Goal: Task Accomplishment & Management: Manage account settings

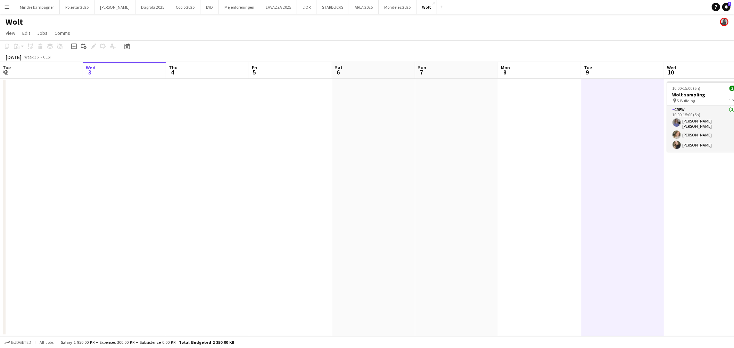
scroll to position [0, 206]
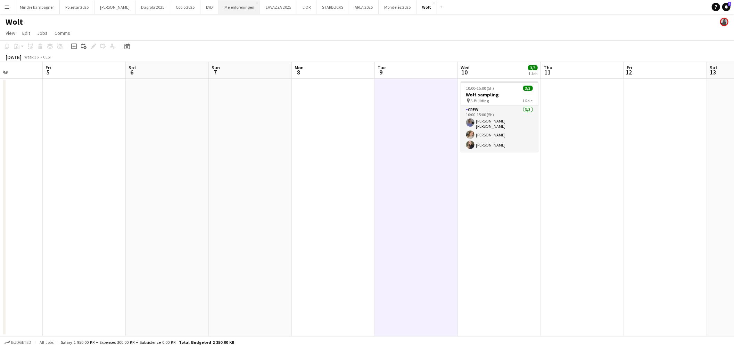
click at [222, 8] on button "Mejeriforeningen Close" at bounding box center [239, 7] width 41 height 14
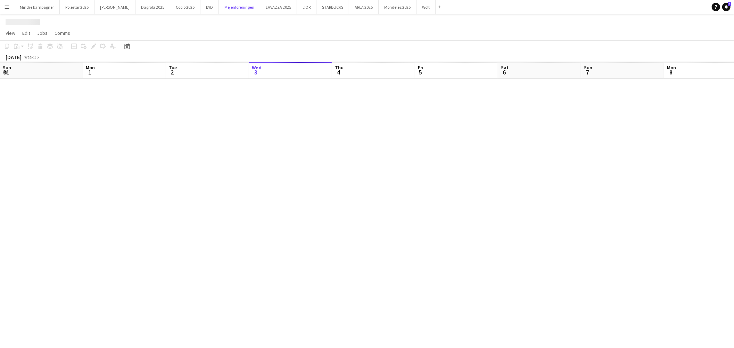
scroll to position [0, 166]
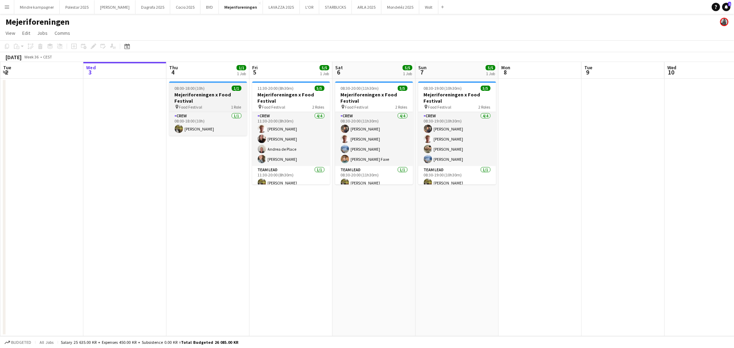
click at [209, 99] on h3 "Mejeriforeningen x Food Festival" at bounding box center [208, 97] width 78 height 13
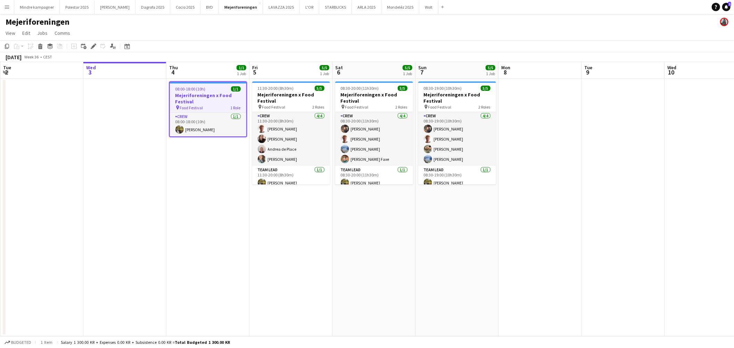
click at [202, 181] on app-date-cell "08:00-18:00 (10h) 1/1 Mejeriforeningen x Food Festival pin Food Festival 1 Role…" at bounding box center [207, 207] width 83 height 257
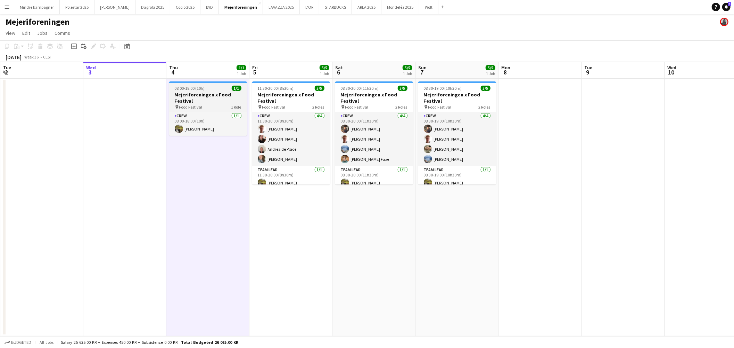
click at [200, 98] on h3 "Mejeriforeningen x Food Festival" at bounding box center [208, 97] width 78 height 13
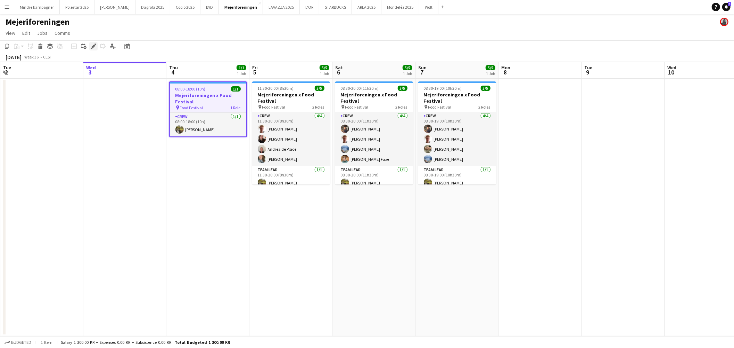
click at [95, 46] on icon "Edit" at bounding box center [94, 46] width 6 height 6
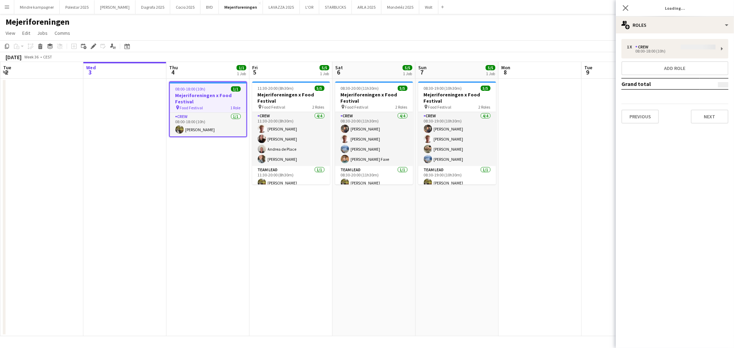
type input "**********"
click at [714, 114] on button "Next" at bounding box center [710, 116] width 38 height 14
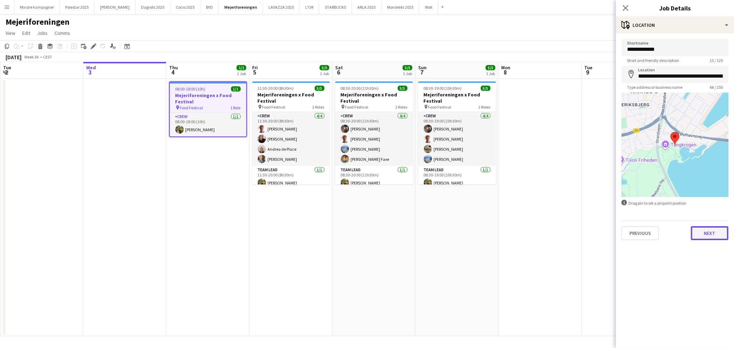
click at [713, 233] on button "Next" at bounding box center [710, 233] width 38 height 14
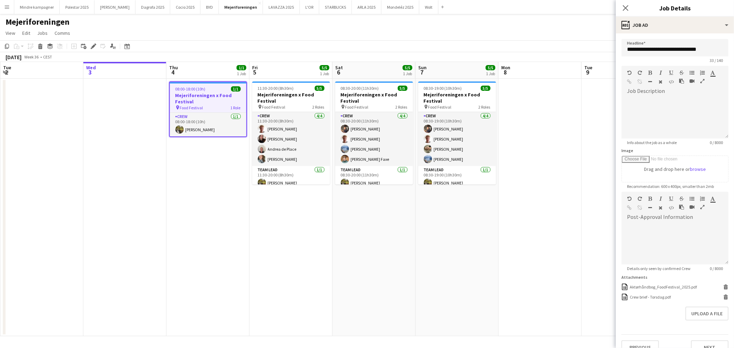
scroll to position [37, 0]
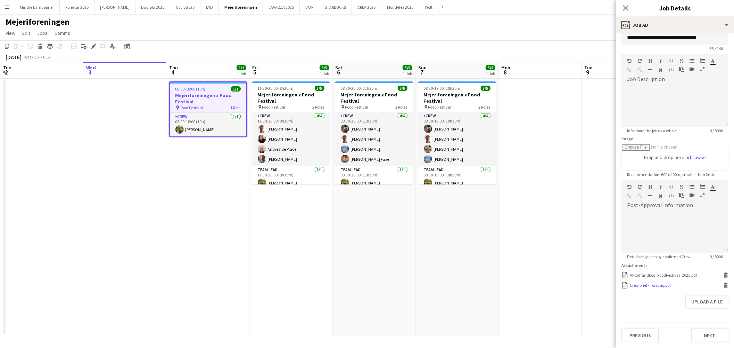
click at [664, 282] on div "Crew brief - Torsdag.pdf" at bounding box center [650, 284] width 41 height 5
click at [378, 238] on app-date-cell "08:30-20:00 (11h30m) 5/5 Mejeriforeningen x Food Festival pin Food Festival 2 R…" at bounding box center [374, 207] width 83 height 257
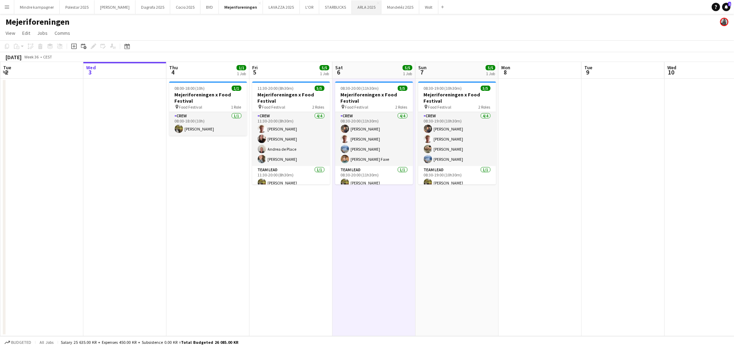
click at [352, 6] on button "ARLA 2025 Close" at bounding box center [367, 7] width 30 height 14
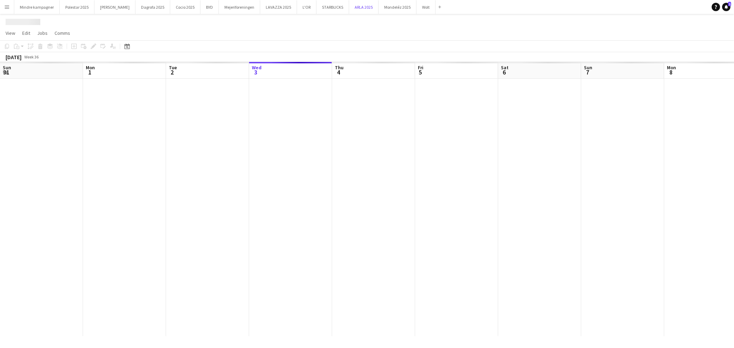
scroll to position [0, 166]
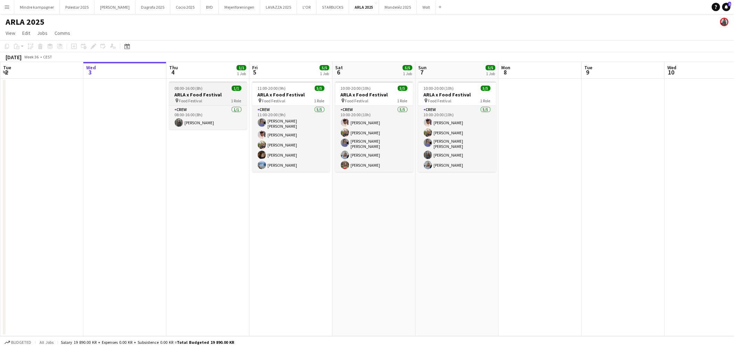
click at [211, 98] on div "pin Food Festival 1 Role" at bounding box center [208, 101] width 78 height 6
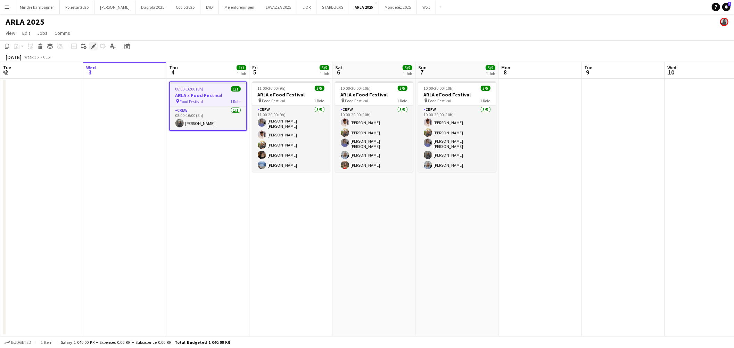
click at [91, 46] on icon "Edit" at bounding box center [94, 46] width 6 height 6
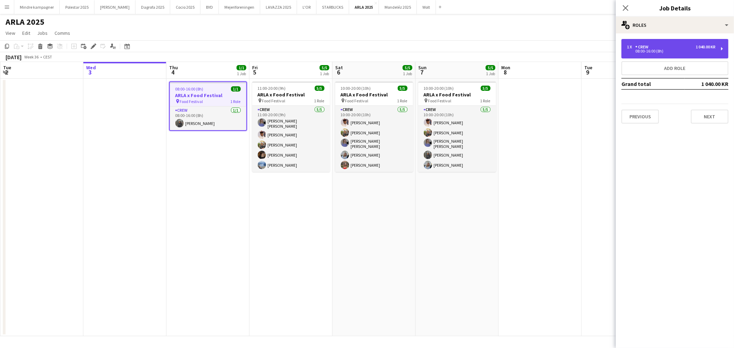
click at [655, 50] on div "08:00-16:00 (8h)" at bounding box center [671, 50] width 89 height 3
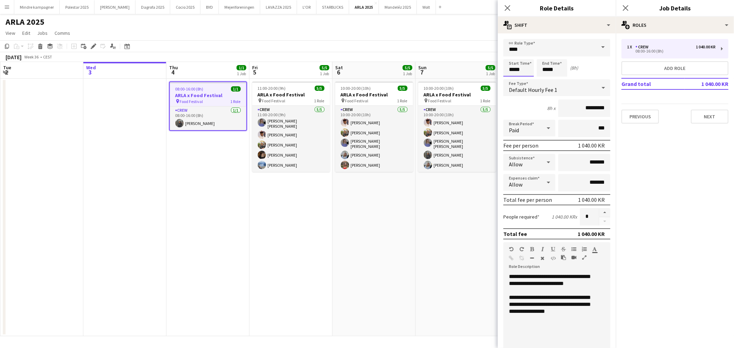
click at [518, 69] on input "*****" at bounding box center [519, 67] width 31 height 17
click at [511, 50] on input "****" at bounding box center [557, 47] width 107 height 17
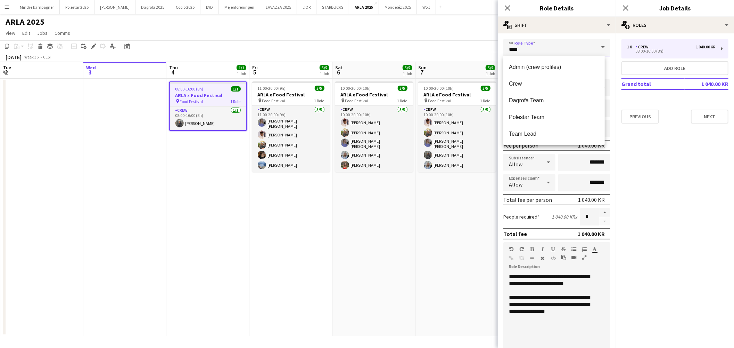
click at [571, 39] on input "****" at bounding box center [557, 47] width 107 height 17
click at [460, 221] on app-date-cell "10:00-20:00 (10h) 5/5 [PERSON_NAME] x Food Festival pin Food Festival 1 Role Cr…" at bounding box center [457, 207] width 83 height 257
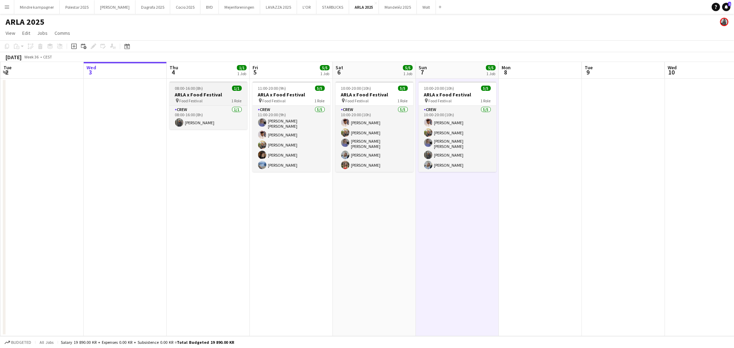
click at [225, 105] on div "Crew [DATE] 08:00-16:00 (8h) [PERSON_NAME]" at bounding box center [209, 117] width 78 height 24
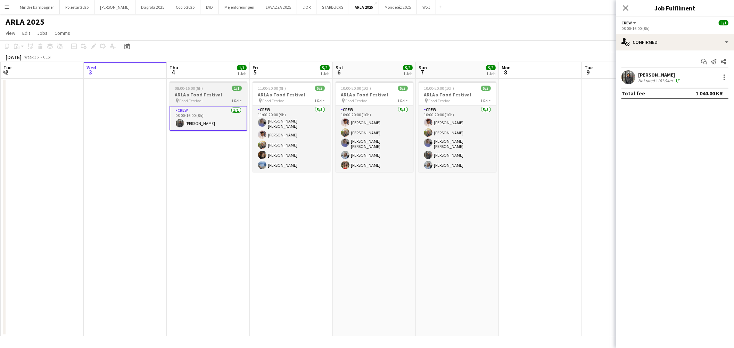
click at [225, 94] on h3 "ARLA x Food Festival" at bounding box center [209, 94] width 78 height 6
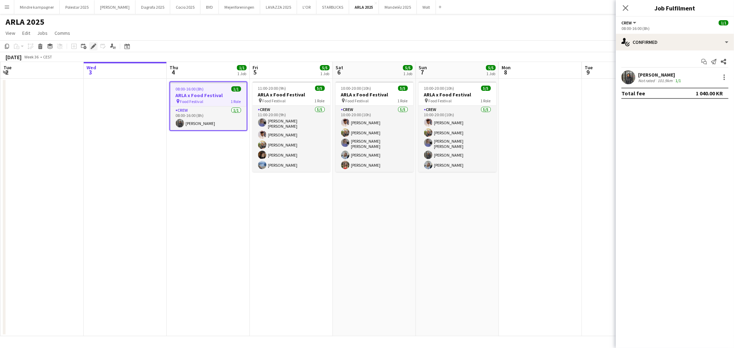
click at [93, 49] on icon "Edit" at bounding box center [94, 46] width 6 height 6
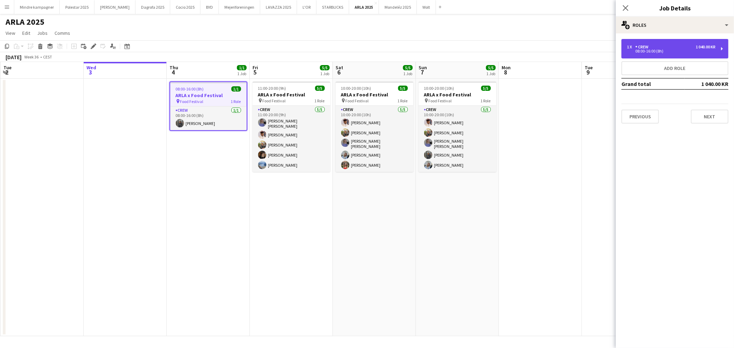
click at [657, 47] on div "1 x Crew 1 040.00 KR" at bounding box center [671, 46] width 89 height 5
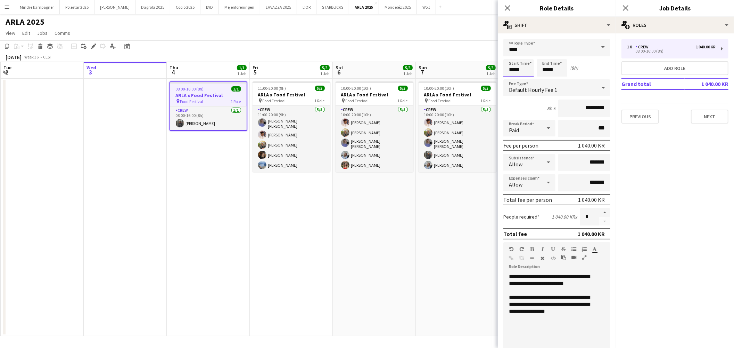
click at [508, 65] on input "*****" at bounding box center [519, 67] width 31 height 17
type input "*****"
click at [512, 56] on div at bounding box center [512, 55] width 14 height 7
click at [551, 78] on form "**********" at bounding box center [557, 255] width 118 height 432
click at [548, 66] on input "*****" at bounding box center [552, 67] width 31 height 17
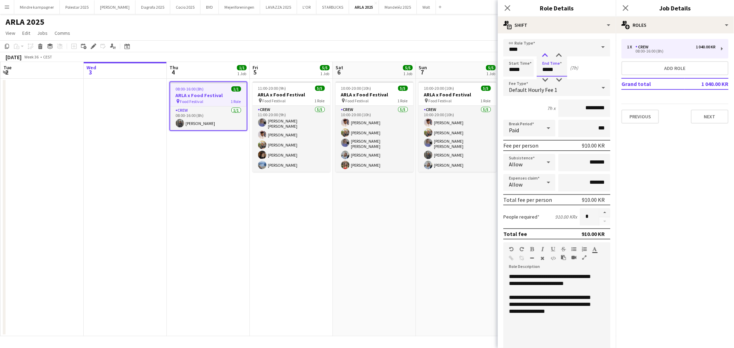
type input "*****"
drag, startPoint x: 547, startPoint y: 54, endPoint x: 540, endPoint y: 64, distance: 12.8
click at [547, 54] on div at bounding box center [545, 55] width 14 height 7
click at [332, 241] on app-date-cell "11:00-20:00 (9h) 5/5 [PERSON_NAME] x Food Festival pin Food Festival 1 Role Cre…" at bounding box center [291, 207] width 83 height 257
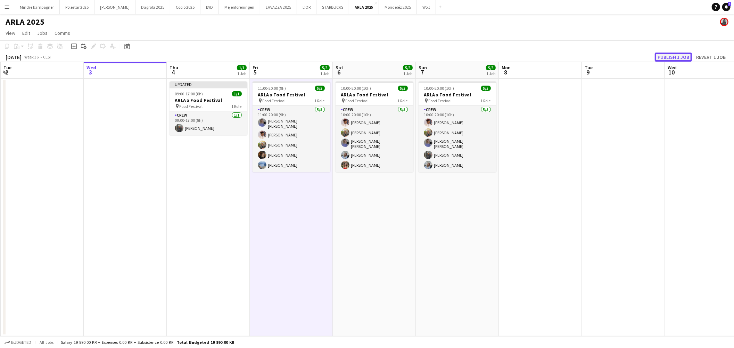
click at [669, 54] on button "Publish 1 job" at bounding box center [673, 56] width 37 height 9
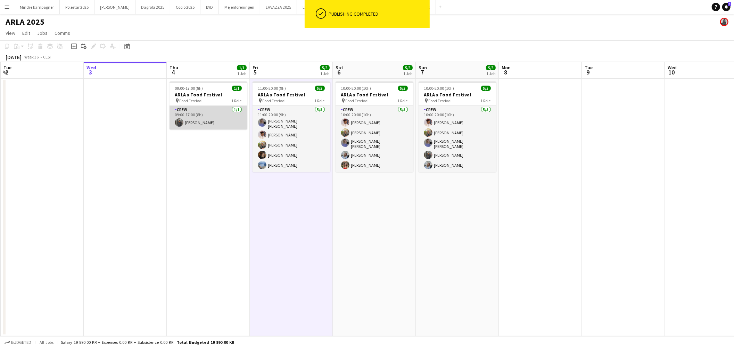
click at [207, 124] on app-card-role "Crew [DATE] 09:00-17:00 (8h) [PERSON_NAME]" at bounding box center [209, 118] width 78 height 24
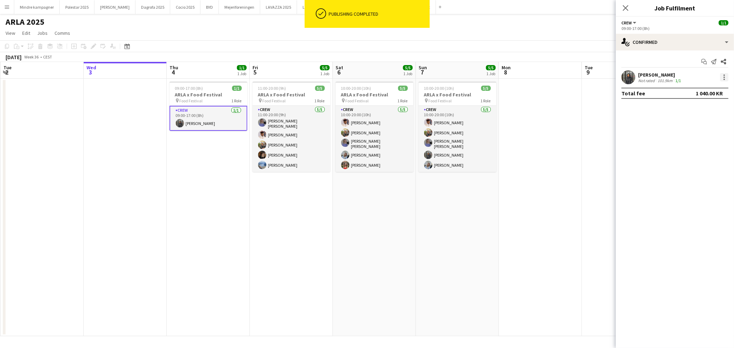
click at [727, 78] on div at bounding box center [725, 77] width 8 height 8
click at [728, 78] on div at bounding box center [367, 174] width 734 height 348
click at [583, 141] on app-date-cell at bounding box center [623, 207] width 83 height 257
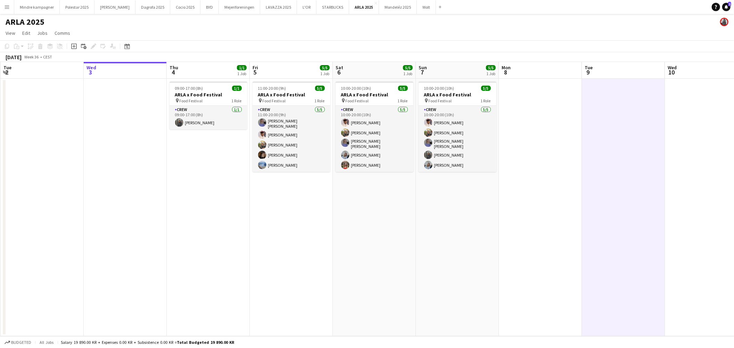
click at [731, 9] on div "Help Notifications 1" at bounding box center [723, 7] width 22 height 8
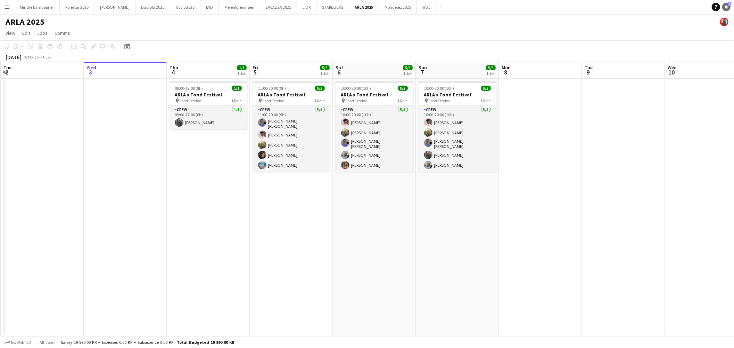
click at [728, 8] on icon "Notifications" at bounding box center [727, 7] width 4 height 4
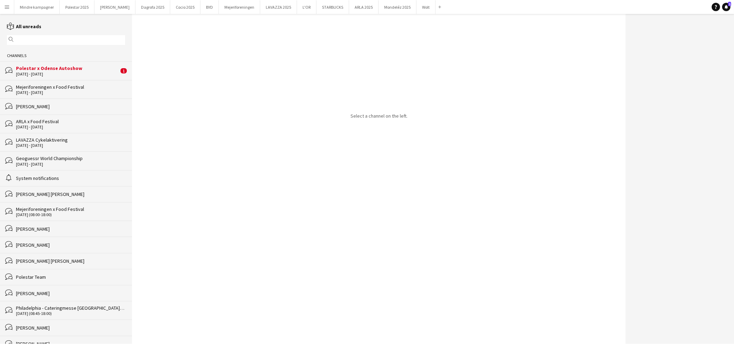
click at [64, 68] on div "Polestar x Odense Autoshow" at bounding box center [67, 68] width 103 height 6
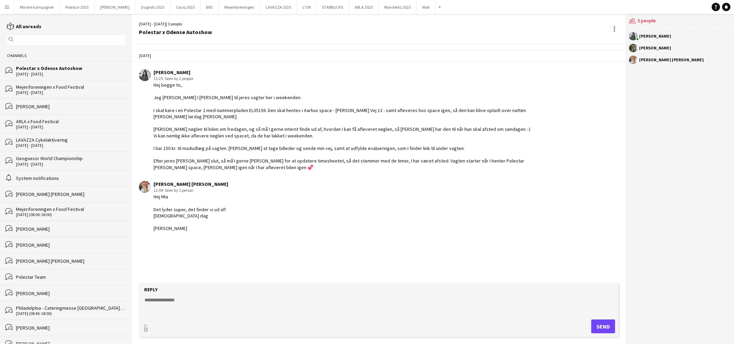
click at [62, 92] on div "[DATE] - [DATE]" at bounding box center [70, 92] width 109 height 5
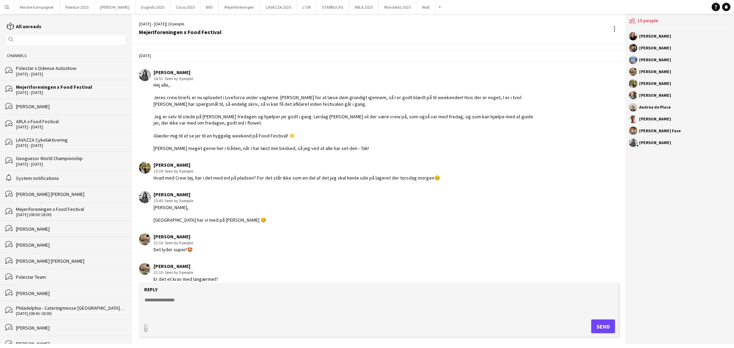
click at [48, 69] on div "Polestar x Odense Autoshow" at bounding box center [70, 68] width 109 height 6
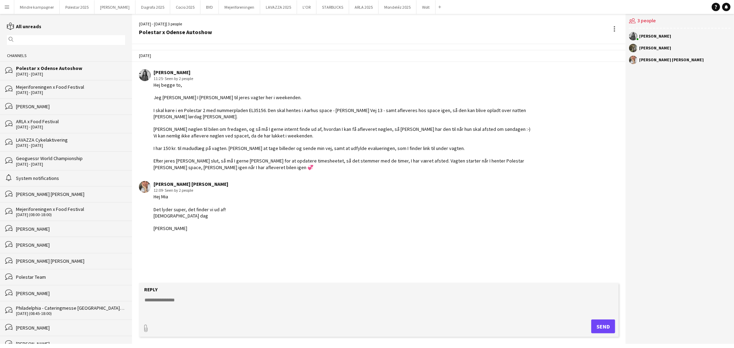
click at [52, 120] on div "ARLA x Food Festival" at bounding box center [70, 121] width 109 height 6
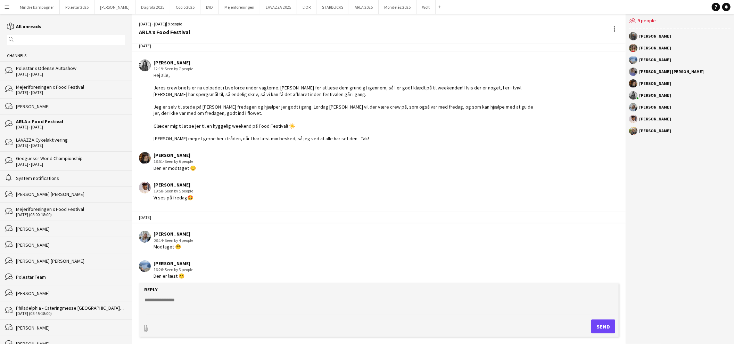
scroll to position [13, 0]
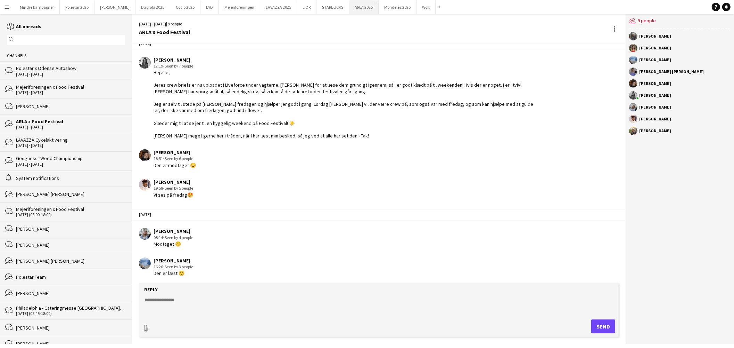
click at [349, 9] on button "ARLA 2025 Close" at bounding box center [364, 7] width 30 height 14
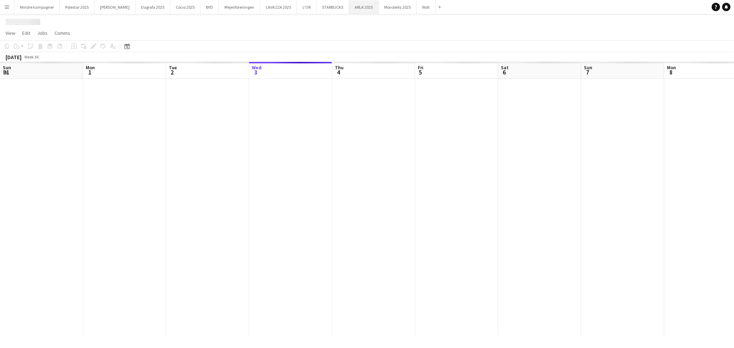
scroll to position [0, 166]
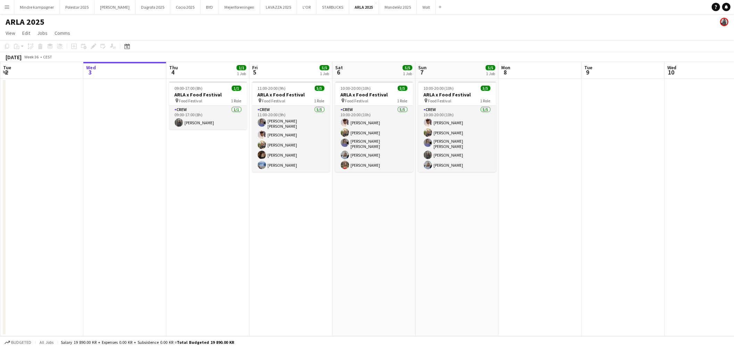
click at [6, 7] on app-icon "Menu" at bounding box center [7, 7] width 6 height 6
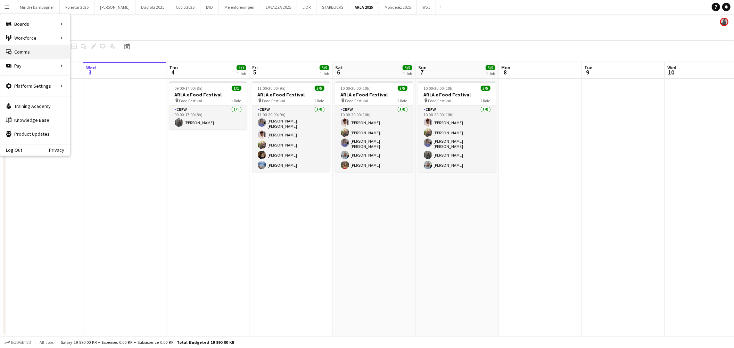
click at [36, 51] on link "Comms Comms" at bounding box center [35, 52] width 70 height 14
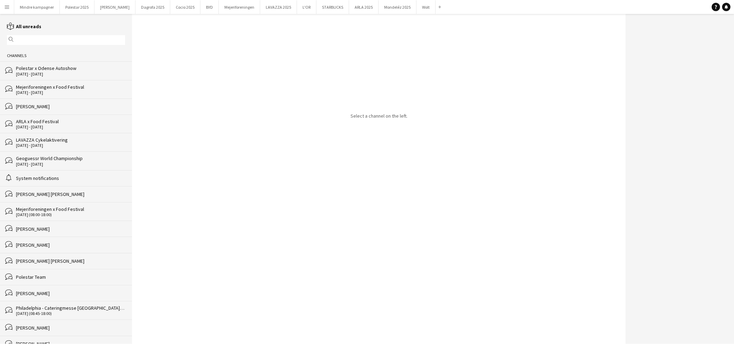
click at [36, 37] on input "text" at bounding box center [69, 40] width 108 height 6
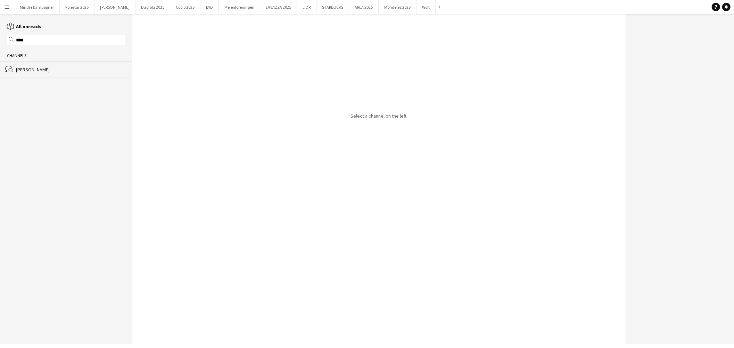
type input "****"
click at [49, 67] on div "[PERSON_NAME]" at bounding box center [70, 69] width 109 height 6
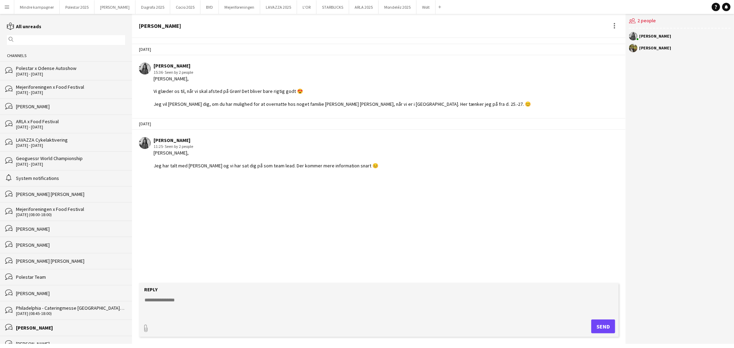
click at [217, 298] on textarea at bounding box center [380, 305] width 473 height 18
type textarea "**********"
click at [606, 327] on button "Send" at bounding box center [604, 326] width 24 height 14
click at [349, 7] on button "ARLA 2025 Close" at bounding box center [364, 7] width 30 height 14
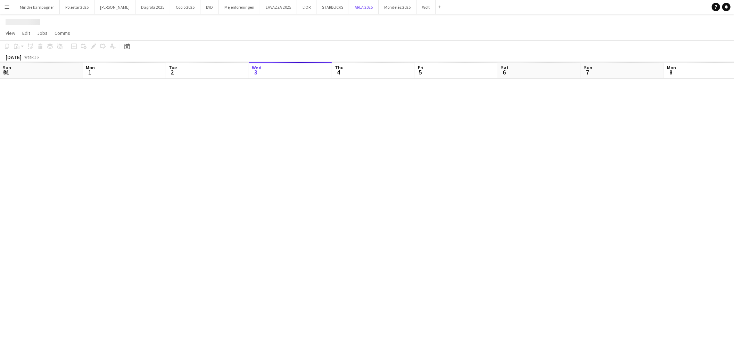
scroll to position [0, 166]
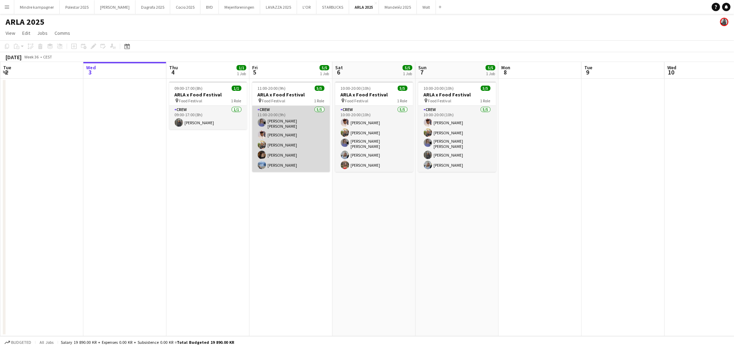
click at [287, 117] on app-card-role "Crew [DATE] 11:00-20:00 (9h) [PERSON_NAME] [PERSON_NAME] [PERSON_NAME] Millung …" at bounding box center [291, 139] width 78 height 66
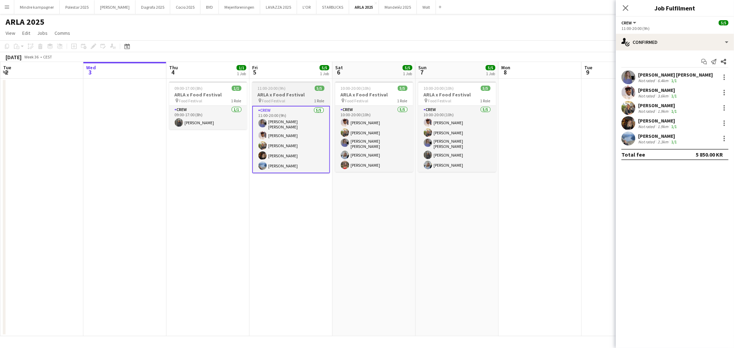
click at [284, 97] on h3 "ARLA x Food Festival" at bounding box center [291, 94] width 78 height 6
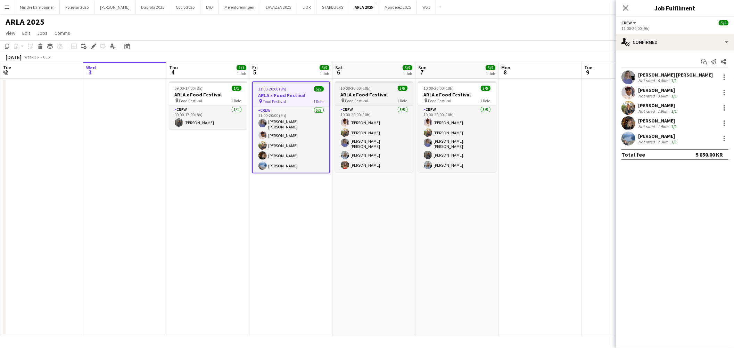
click at [371, 96] on h3 "ARLA x Food Festival" at bounding box center [374, 94] width 78 height 6
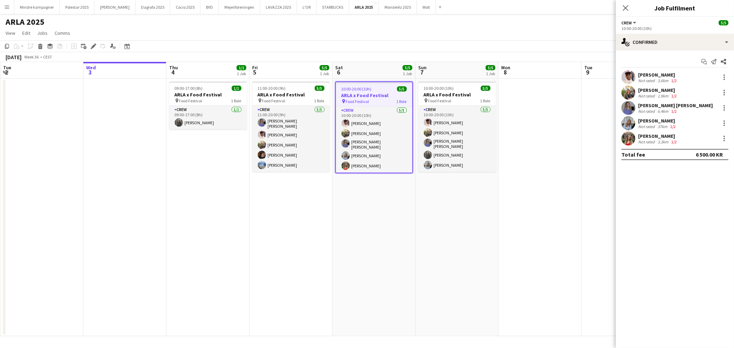
click at [360, 218] on app-date-cell "10:00-20:00 (10h) 5/5 [PERSON_NAME] x Food Festival pin Food Festival 1 Role Cr…" at bounding box center [374, 207] width 83 height 257
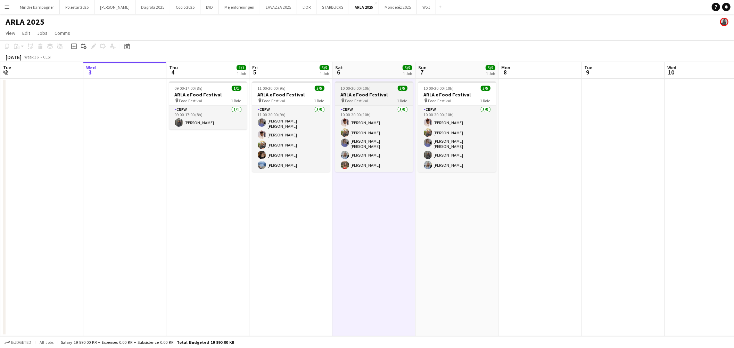
click at [367, 101] on span "Food Festival" at bounding box center [356, 100] width 23 height 5
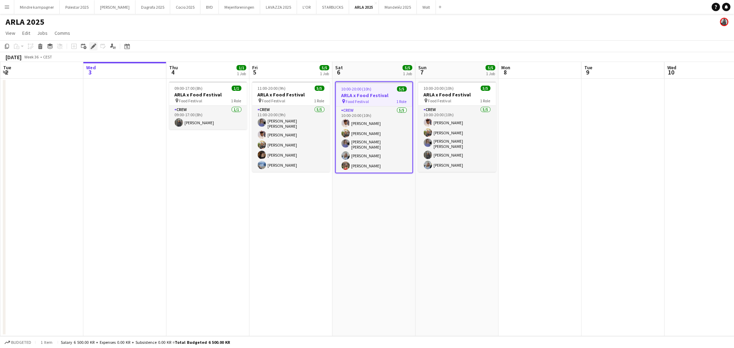
click at [89, 45] on div "Edit" at bounding box center [93, 46] width 8 height 8
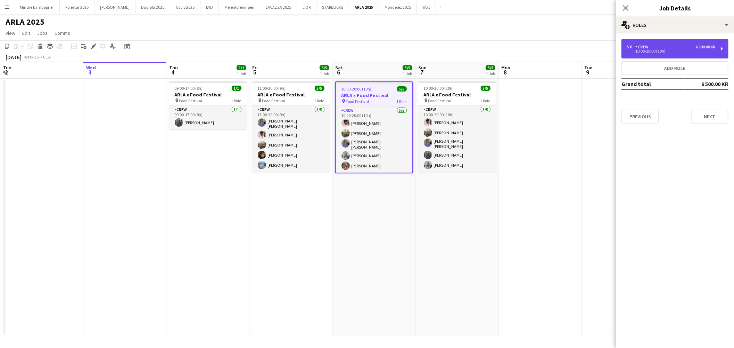
click at [661, 52] on div "10:00-20:00 (10h)" at bounding box center [671, 50] width 89 height 3
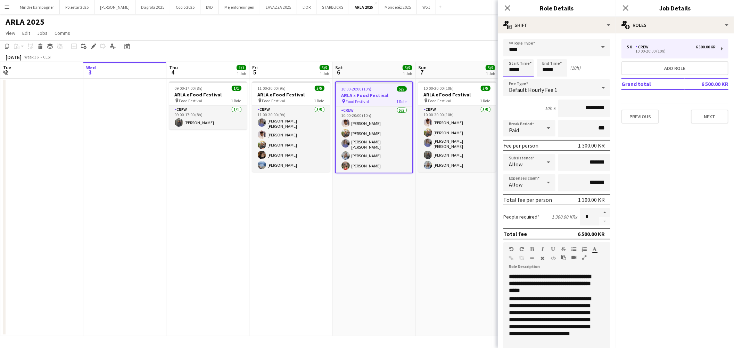
click at [510, 68] on input "*****" at bounding box center [519, 67] width 31 height 17
click at [513, 75] on input "*****" at bounding box center [519, 67] width 31 height 17
click at [513, 82] on div at bounding box center [512, 79] width 14 height 7
click at [509, 81] on div at bounding box center [512, 79] width 14 height 7
click at [523, 50] on input "****" at bounding box center [557, 47] width 107 height 17
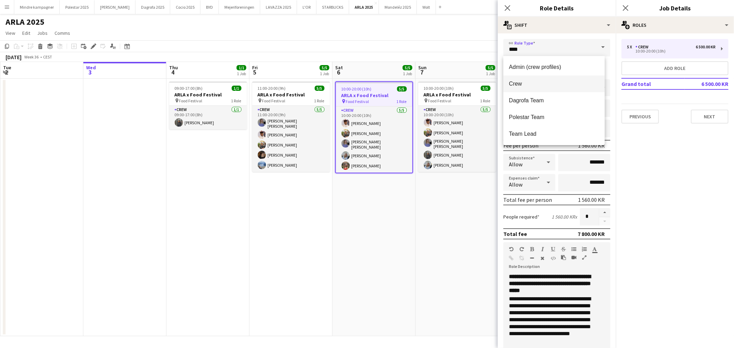
click at [517, 82] on span "Crew" at bounding box center [554, 83] width 90 height 7
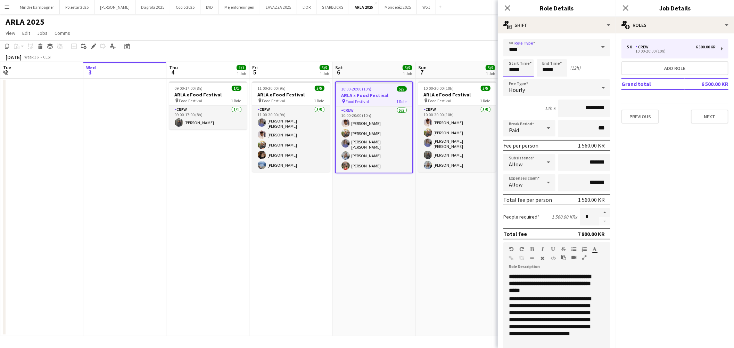
click at [523, 70] on input "*****" at bounding box center [519, 67] width 31 height 17
click at [526, 57] on div at bounding box center [526, 55] width 14 height 7
type input "*****"
click at [526, 57] on div at bounding box center [526, 55] width 14 height 7
click at [454, 207] on app-date-cell "10:00-20:00 (10h) 5/5 [PERSON_NAME] x Food Festival pin Food Festival 1 Role Cr…" at bounding box center [457, 207] width 83 height 257
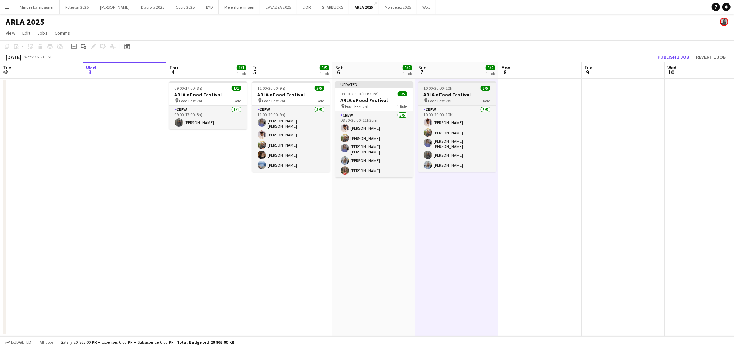
click at [464, 99] on div "pin Food Festival 1 Role" at bounding box center [457, 101] width 78 height 6
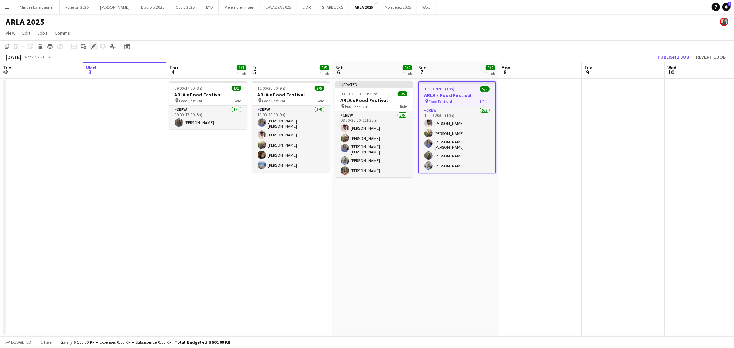
click at [92, 44] on icon "Edit" at bounding box center [94, 46] width 6 height 6
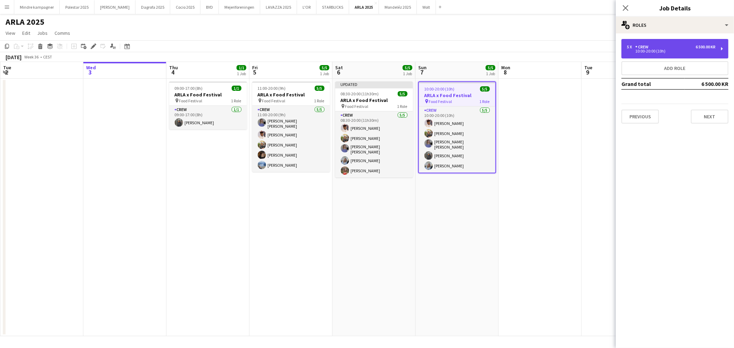
click at [651, 46] on div "Crew" at bounding box center [644, 46] width 16 height 5
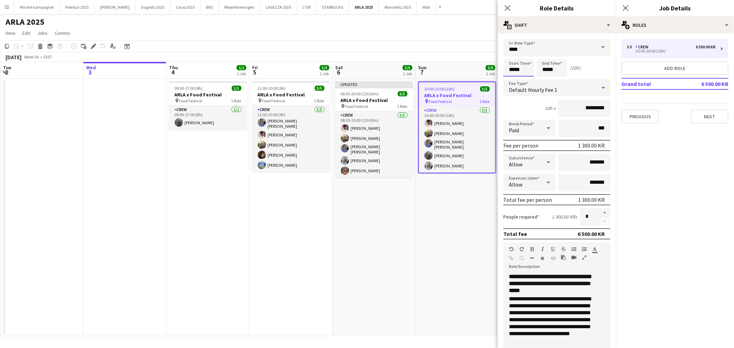
click at [512, 70] on input "*****" at bounding box center [519, 67] width 31 height 17
click at [513, 79] on div at bounding box center [512, 79] width 14 height 7
click at [527, 55] on div at bounding box center [526, 55] width 14 height 7
type input "*****"
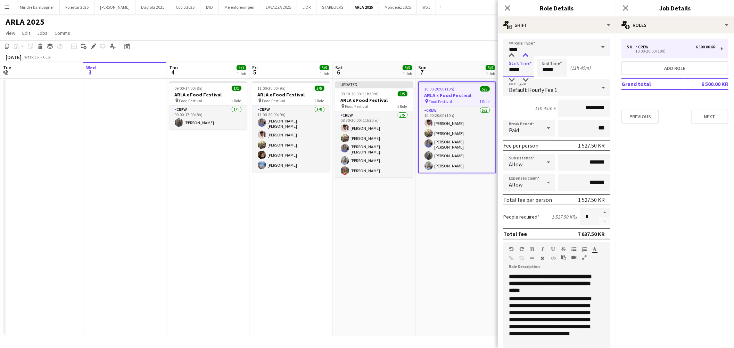
click at [527, 55] on div at bounding box center [526, 55] width 14 height 7
click at [546, 71] on input "*****" at bounding box center [552, 67] width 31 height 17
click at [545, 78] on div at bounding box center [545, 79] width 14 height 7
type input "*****"
click at [545, 78] on div at bounding box center [545, 79] width 14 height 7
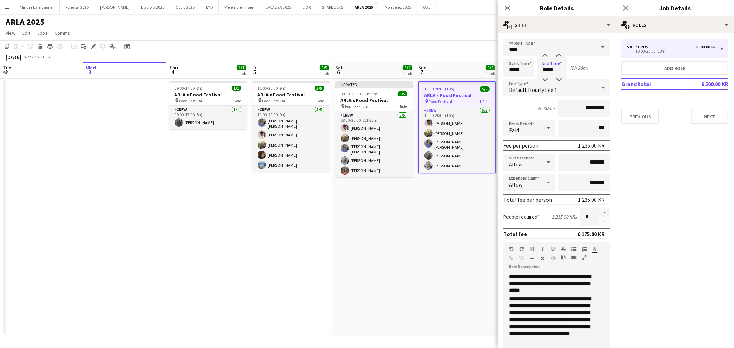
click at [450, 250] on app-date-cell "10:00-20:00 (10h) 5/5 [PERSON_NAME] x Food Festival pin Food Festival 1 Role Cr…" at bounding box center [457, 207] width 83 height 257
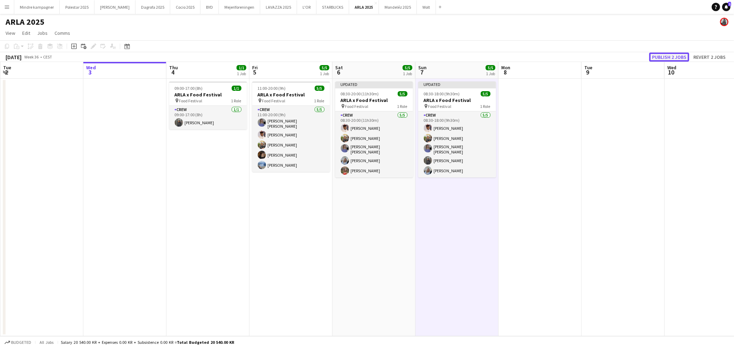
click at [675, 58] on button "Publish 2 jobs" at bounding box center [670, 56] width 40 height 9
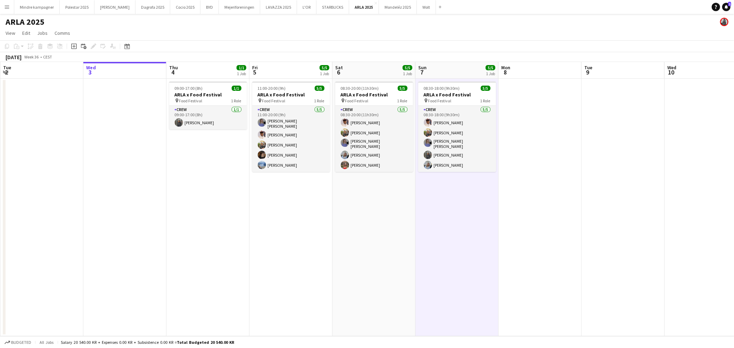
click at [8, 7] on app-icon "Menu" at bounding box center [7, 7] width 6 height 6
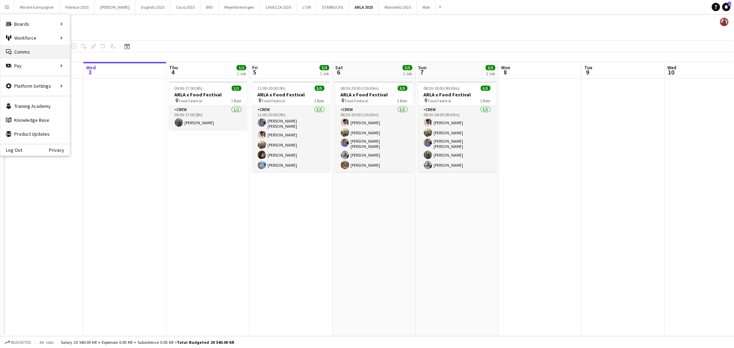
click at [20, 50] on link "Comms Comms" at bounding box center [35, 52] width 70 height 14
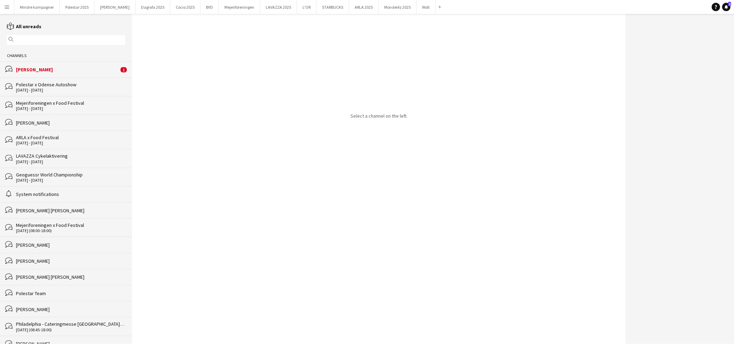
click at [42, 70] on div "[PERSON_NAME]" at bounding box center [67, 69] width 103 height 6
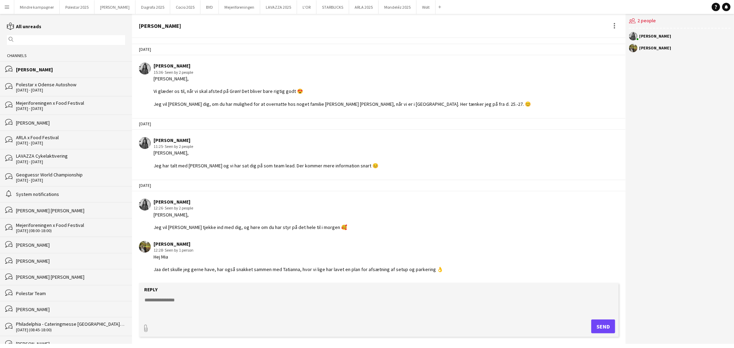
click at [42, 108] on div "[DATE] - [DATE]" at bounding box center [70, 108] width 109 height 5
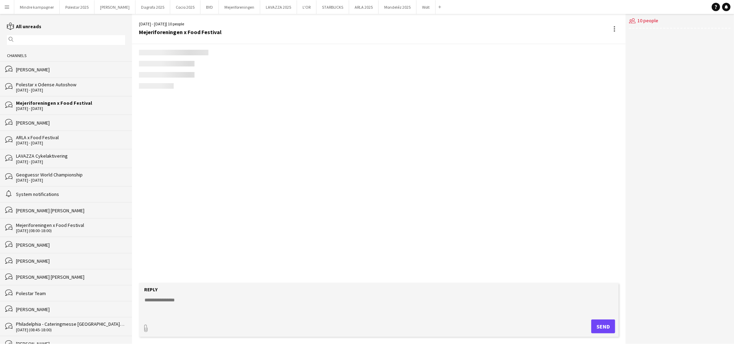
scroll to position [245, 0]
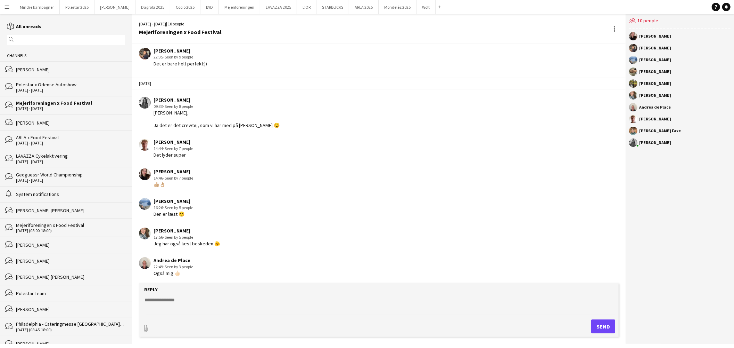
click at [40, 71] on div "[PERSON_NAME]" at bounding box center [70, 69] width 109 height 6
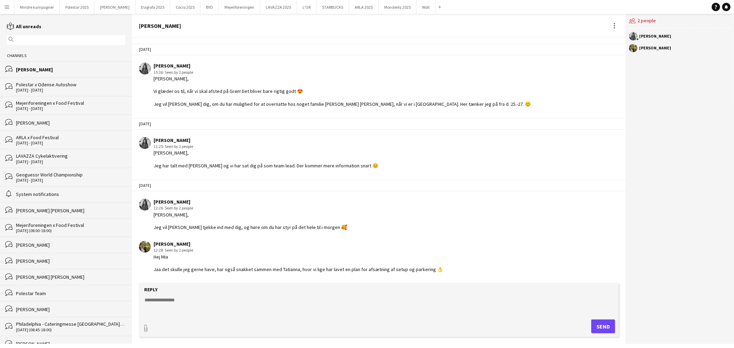
click at [174, 304] on textarea at bounding box center [380, 305] width 473 height 18
type textarea "*"
click at [193, 300] on textarea "**********" at bounding box center [380, 305] width 473 height 18
type textarea "**********"
click at [603, 325] on button "Send" at bounding box center [604, 326] width 24 height 14
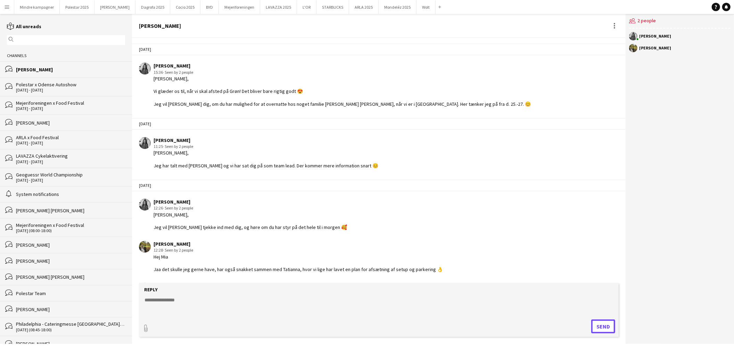
scroll to position [25, 0]
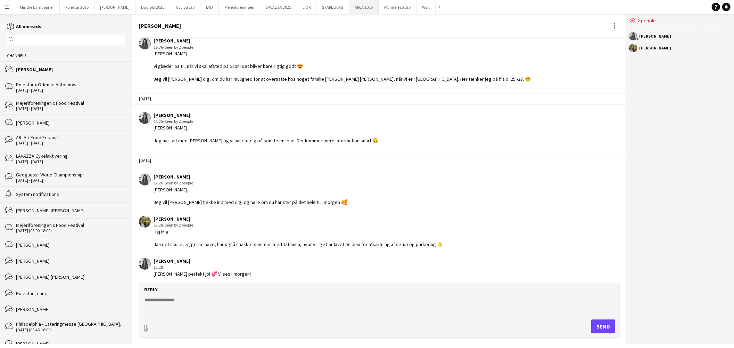
click at [349, 6] on button "ARLA 2025 Close" at bounding box center [364, 7] width 30 height 14
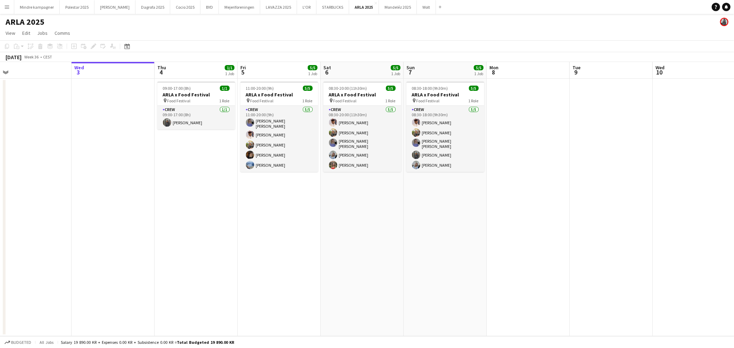
scroll to position [0, 178]
drag, startPoint x: 516, startPoint y: 218, endPoint x: 506, endPoint y: 221, distance: 11.2
click at [506, 221] on app-calendar-viewport "Sun 31 Mon 1 Tue 2 Wed 3 Thu 4 1/1 1 Job Fri 5 5/5 1 Job Sat 6 5/5 1 Job Sun 7 …" at bounding box center [367, 199] width 734 height 274
click at [352, 96] on h3 "ARLA x Food Festival" at bounding box center [362, 94] width 78 height 6
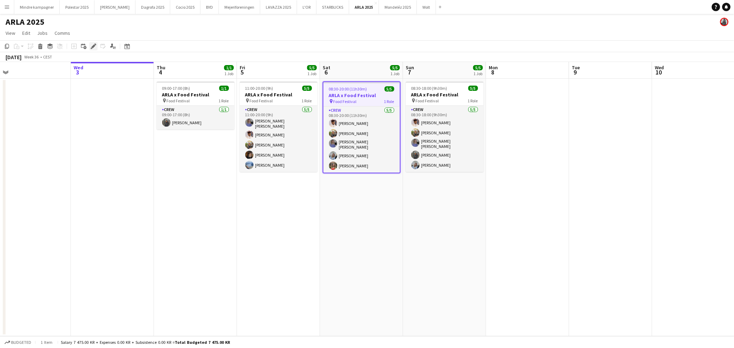
click at [92, 46] on icon at bounding box center [93, 46] width 4 height 4
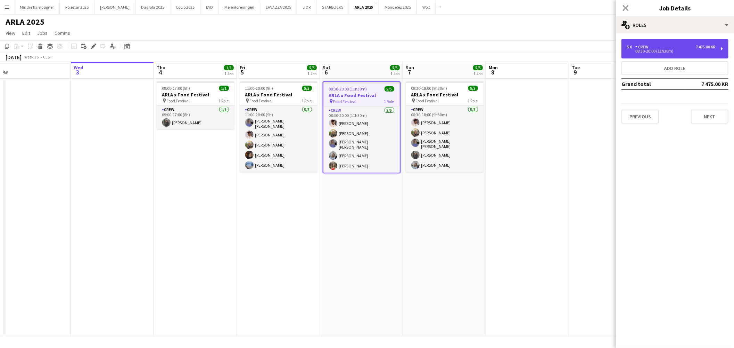
click at [670, 54] on div "5 x Crew 7 475.00 KR 08:30-20:00 (11h30m)" at bounding box center [675, 48] width 107 height 19
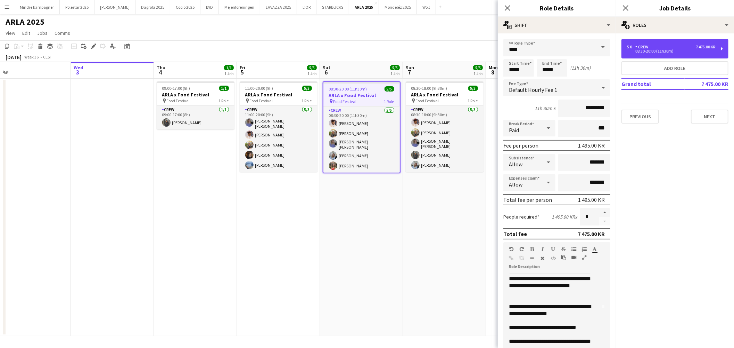
scroll to position [0, 0]
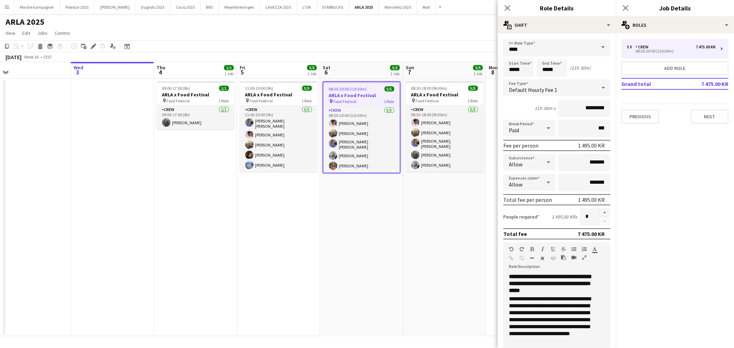
click at [428, 261] on app-date-cell "08:30-18:00 (9h30m) 5/5 [PERSON_NAME] x Food Festival pin Food Festival 1 Role …" at bounding box center [444, 207] width 83 height 257
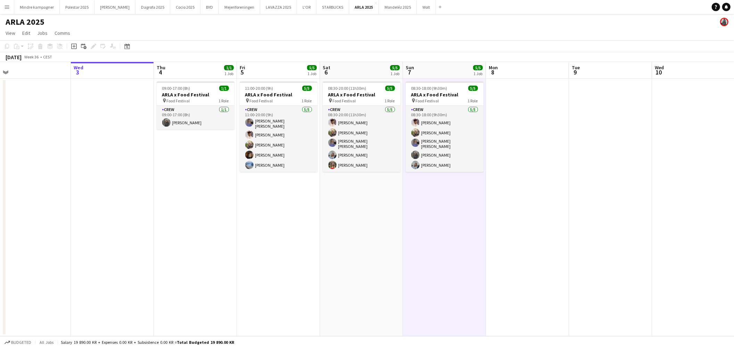
click at [7, 6] on app-icon "Menu" at bounding box center [7, 7] width 6 height 6
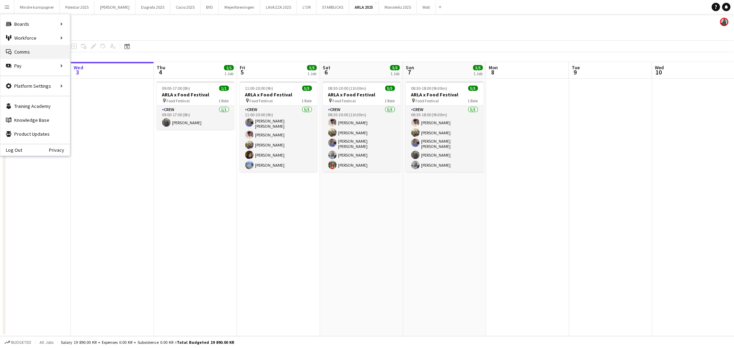
click at [28, 50] on link "Comms Comms" at bounding box center [35, 52] width 70 height 14
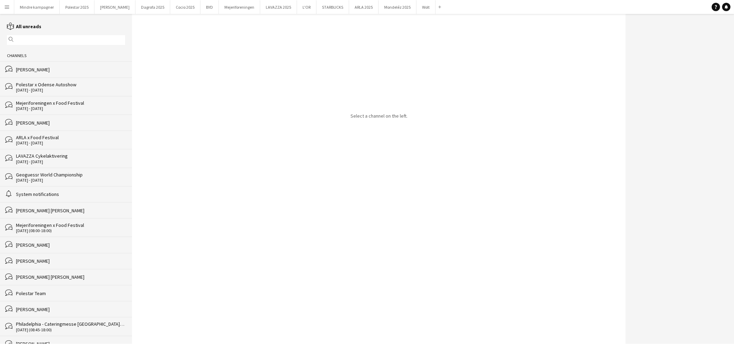
click at [47, 140] on div "ARLA x Food Festival" at bounding box center [70, 137] width 109 height 6
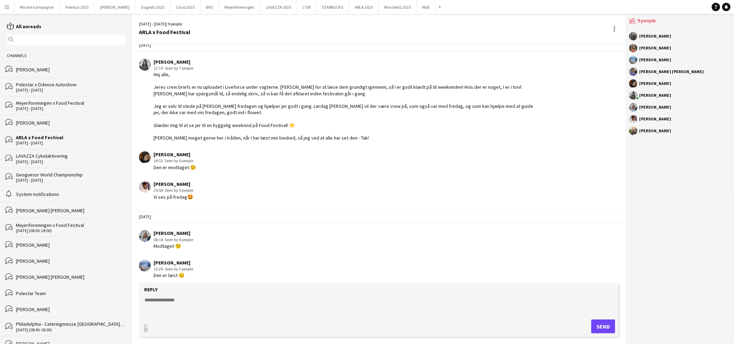
scroll to position [13, 0]
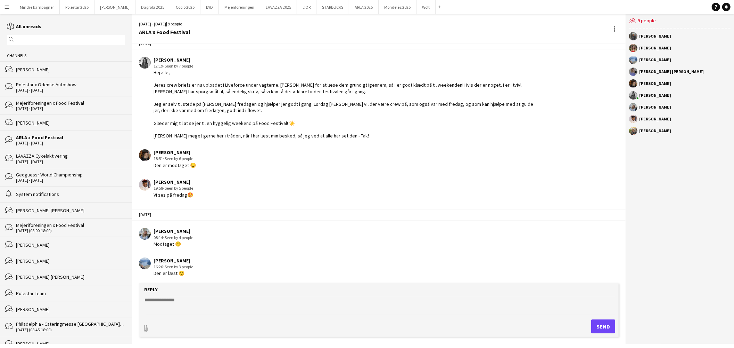
click at [168, 302] on textarea at bounding box center [380, 305] width 473 height 18
click at [179, 303] on textarea at bounding box center [380, 305] width 473 height 18
type textarea "*"
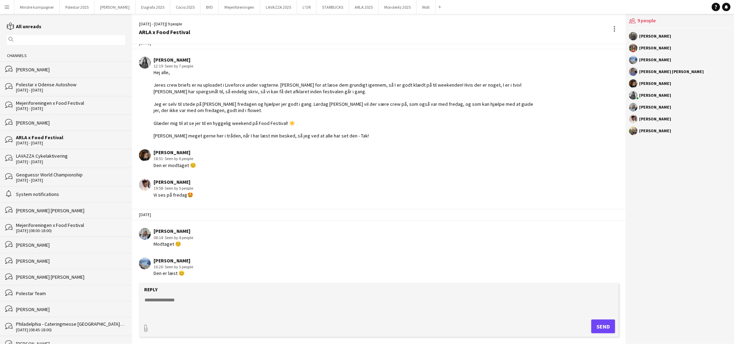
click at [640, 47] on div "[PERSON_NAME]" at bounding box center [656, 48] width 32 height 4
click at [634, 46] on app-user-avatar at bounding box center [633, 48] width 8 height 8
click at [9, 8] on app-icon "Menu" at bounding box center [7, 7] width 6 height 6
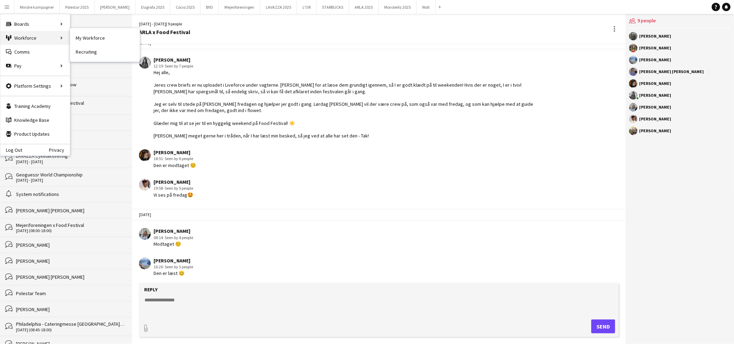
click at [26, 35] on div "Workforce Workforce" at bounding box center [35, 38] width 70 height 14
click at [92, 38] on link "My Workforce" at bounding box center [105, 38] width 70 height 14
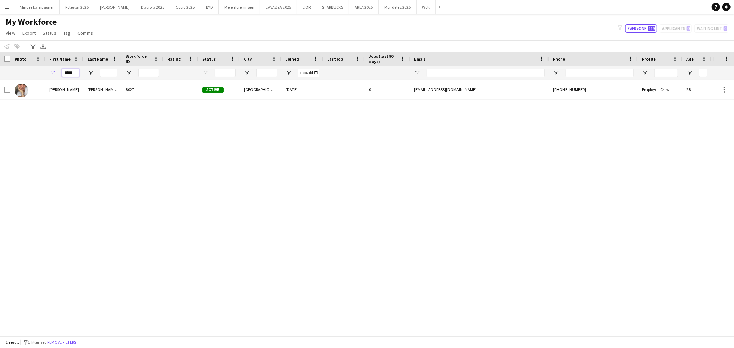
click at [79, 71] on input "*****" at bounding box center [70, 72] width 17 height 8
click at [77, 72] on input "*****" at bounding box center [70, 72] width 17 height 8
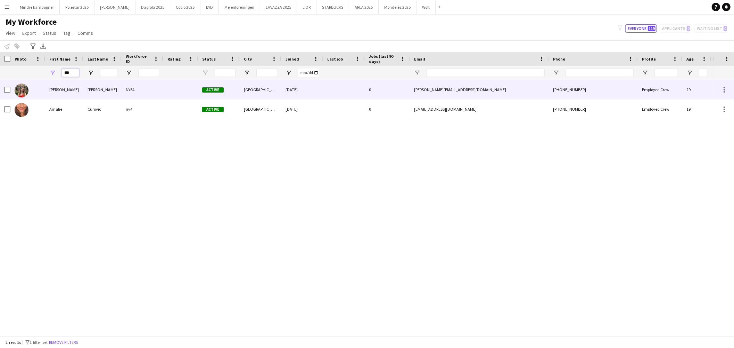
type input "***"
click at [73, 90] on div "[PERSON_NAME]" at bounding box center [64, 89] width 38 height 19
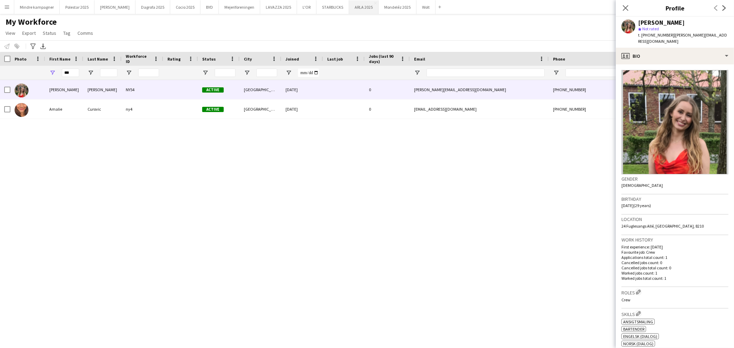
click at [349, 8] on button "ARLA 2025 Close" at bounding box center [364, 7] width 30 height 14
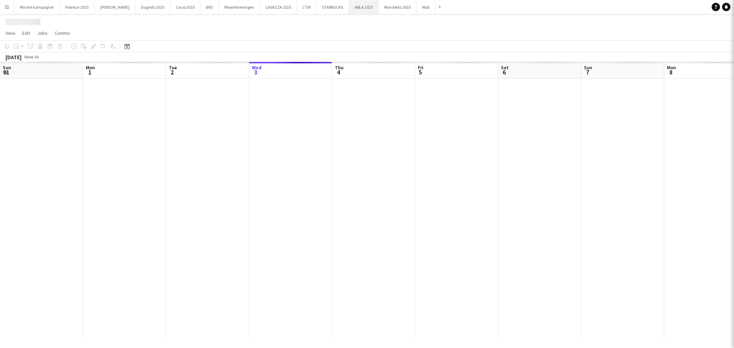
scroll to position [0, 166]
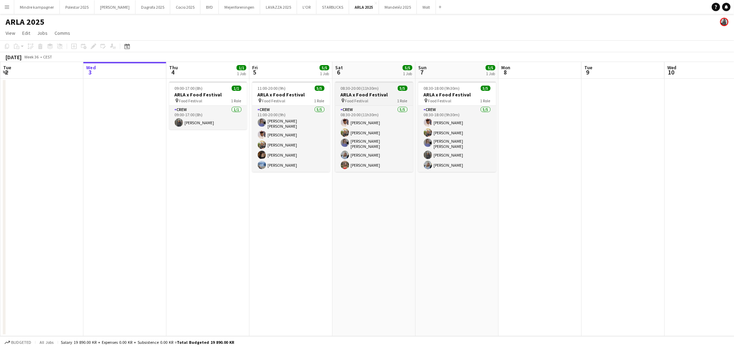
click at [367, 100] on span "Food Festival" at bounding box center [356, 100] width 23 height 5
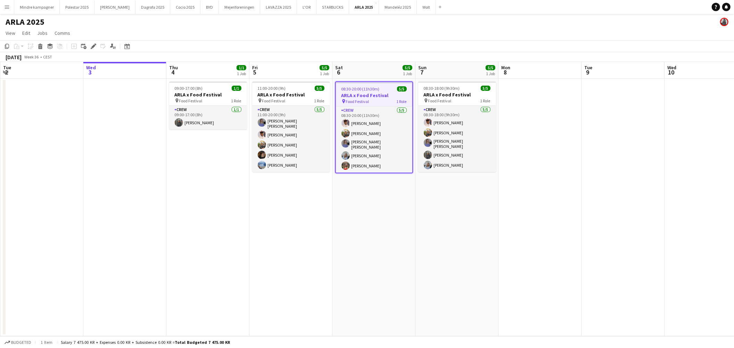
click at [8, 9] on app-icon "Menu" at bounding box center [7, 7] width 6 height 6
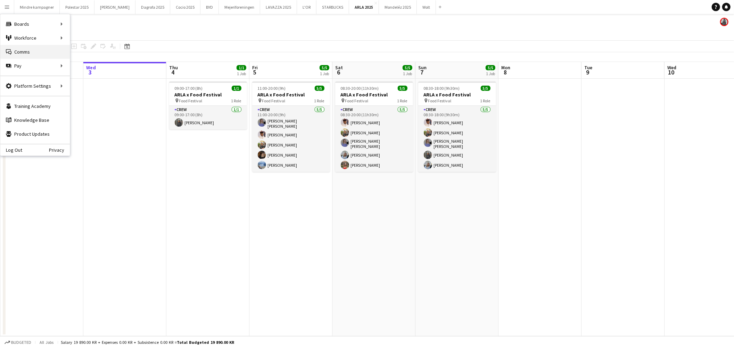
click at [29, 52] on link "Comms Comms" at bounding box center [35, 52] width 70 height 14
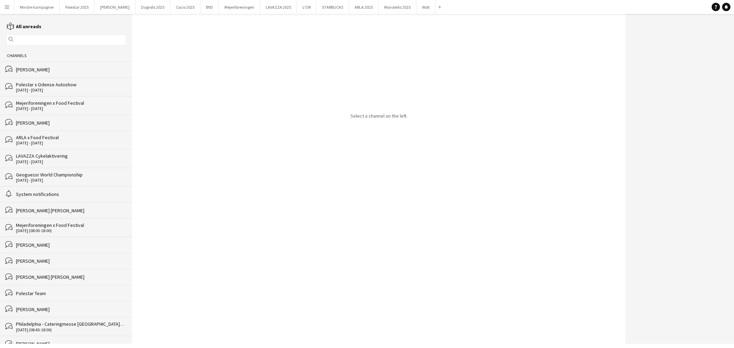
click at [39, 101] on div "Mejeriforeningen x Food Festival" at bounding box center [70, 103] width 109 height 6
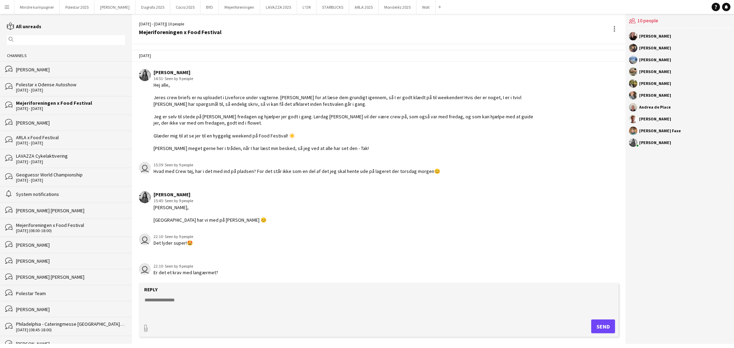
scroll to position [245, 0]
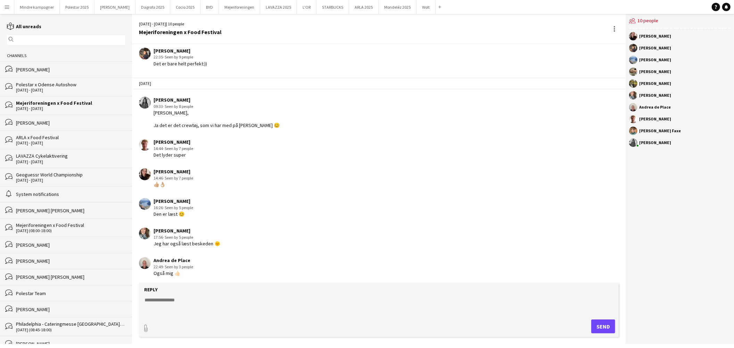
click at [51, 140] on div "ARLA x Food Festival" at bounding box center [70, 137] width 109 height 6
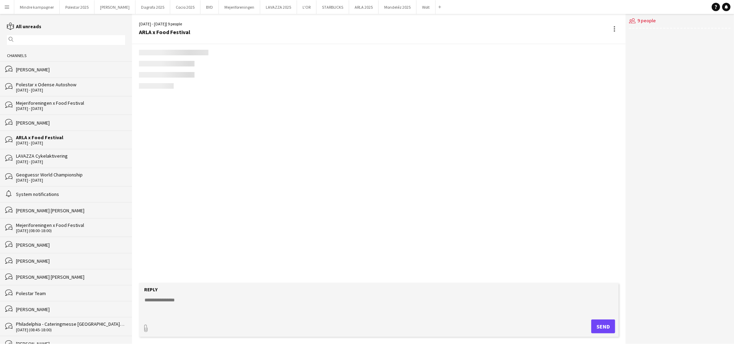
scroll to position [6, 0]
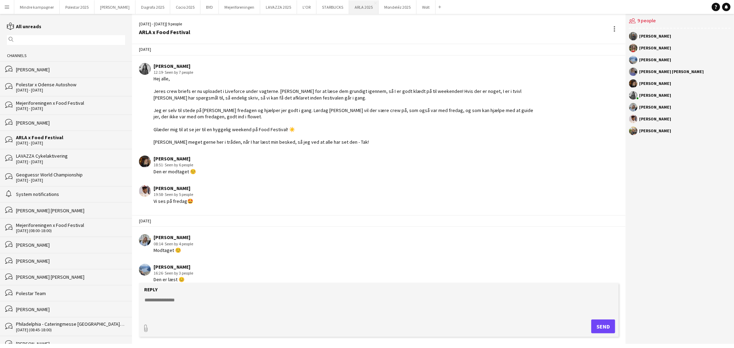
drag, startPoint x: 345, startPoint y: 8, endPoint x: 332, endPoint y: 4, distance: 13.9
click at [349, 4] on button "ARLA 2025 Close" at bounding box center [364, 7] width 30 height 14
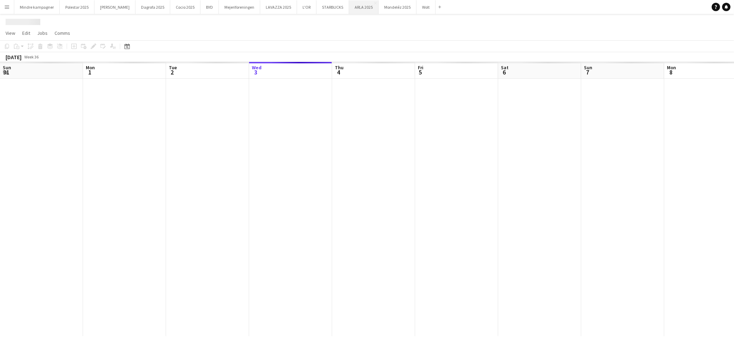
scroll to position [0, 166]
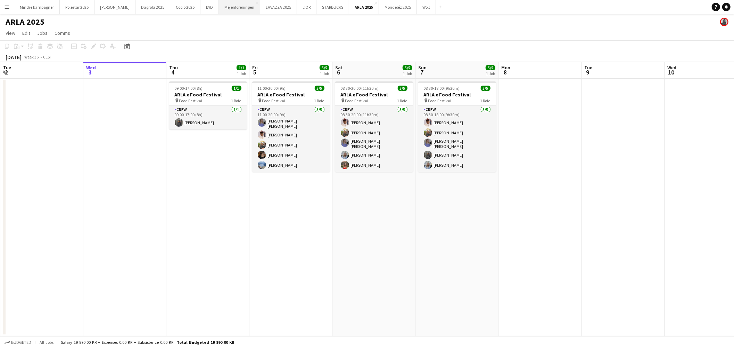
click at [223, 11] on button "Mejeriforeningen Close" at bounding box center [239, 7] width 41 height 14
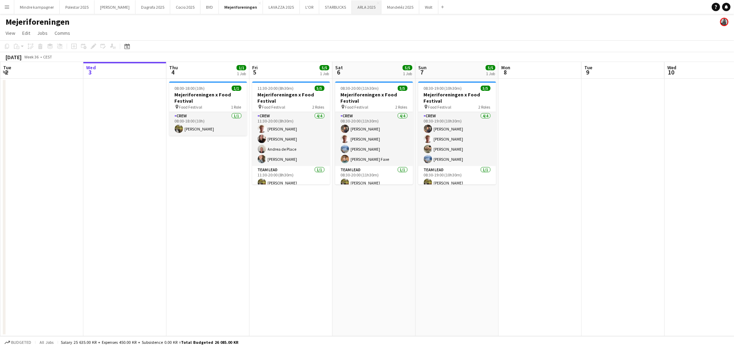
click at [352, 5] on button "ARLA 2025 Close" at bounding box center [367, 7] width 30 height 14
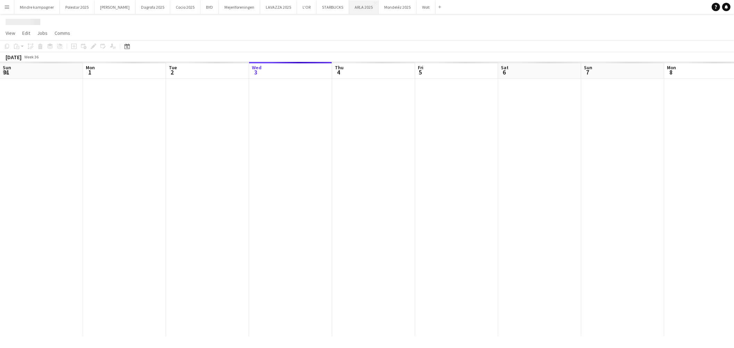
scroll to position [0, 166]
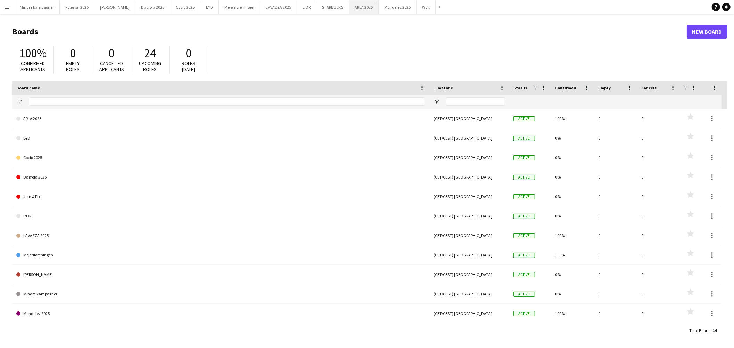
click at [349, 5] on button "ARLA 2025 Close" at bounding box center [364, 7] width 30 height 14
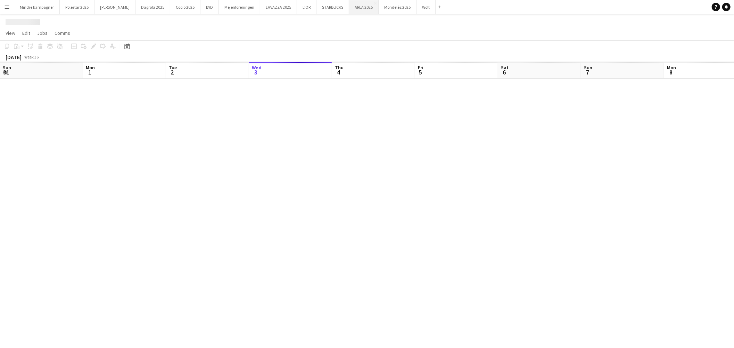
scroll to position [0, 166]
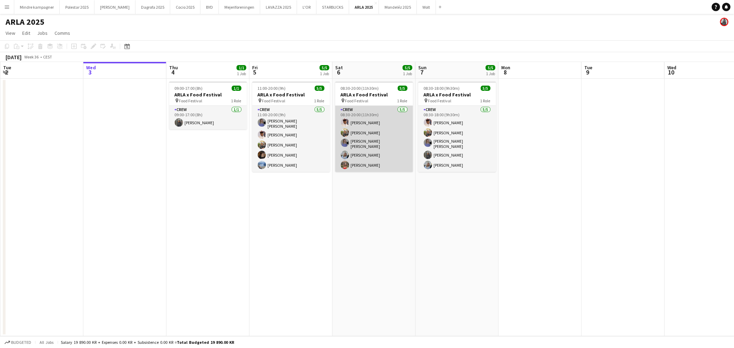
click at [365, 162] on app-card-role "Crew 5/5 08:30-20:00 (11h30m) Jasmin Bihi Emilie Millung Kløve Astrid Novrup Nø…" at bounding box center [374, 139] width 78 height 66
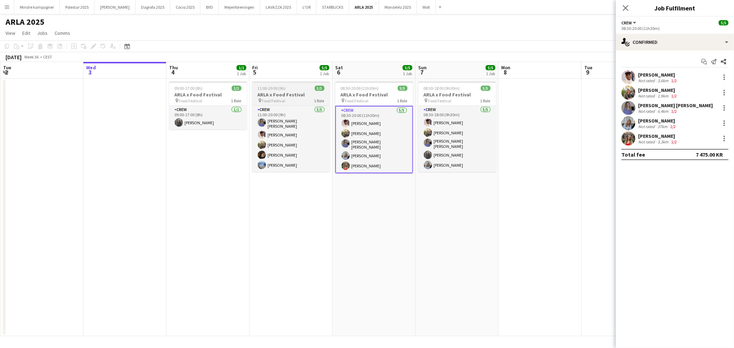
click at [297, 97] on h3 "ARLA x Food Festival" at bounding box center [291, 94] width 78 height 6
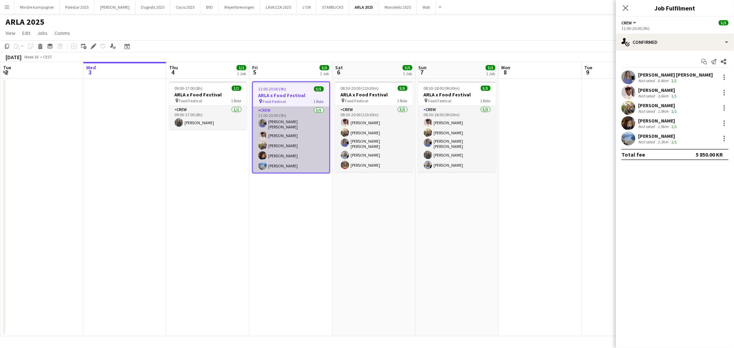
click at [312, 128] on app-card-role "Crew [DATE] 11:00-20:00 (9h) [PERSON_NAME] [PERSON_NAME] [PERSON_NAME] Millung …" at bounding box center [291, 139] width 76 height 66
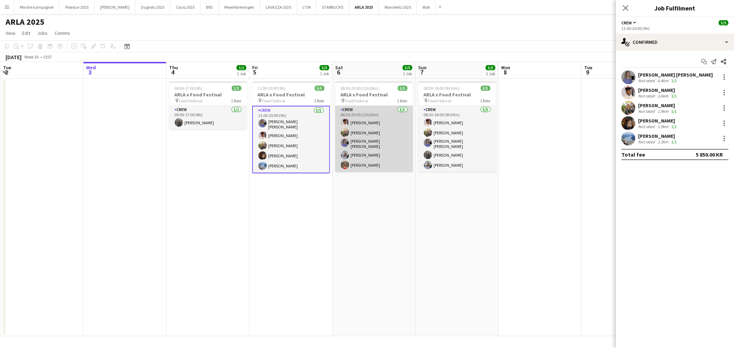
click at [367, 131] on app-card-role "Crew 5/5 08:30-20:00 (11h30m) Jasmin Bihi Emilie Millung Kløve Astrid Novrup Nø…" at bounding box center [374, 139] width 78 height 66
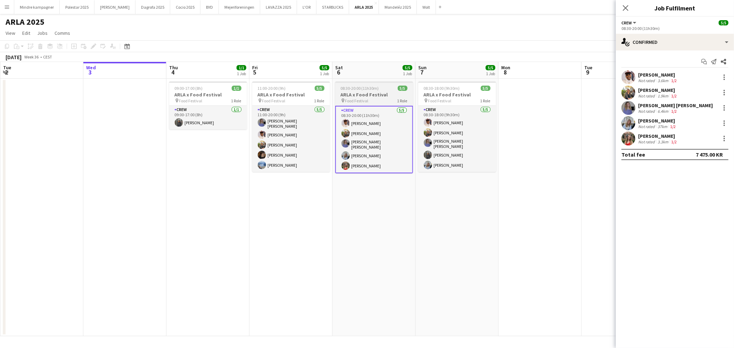
click at [370, 86] on span "08:30-20:00 (11h30m)" at bounding box center [360, 88] width 38 height 5
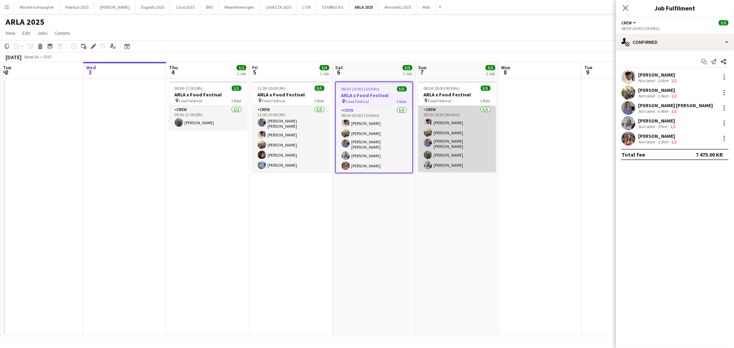
click at [441, 135] on app-card-role "Crew 5/5 08:30-18:00 (9h30m) Jasmin Bihi Emilie Millung Kløve Astrid Novrup Nør…" at bounding box center [457, 139] width 78 height 66
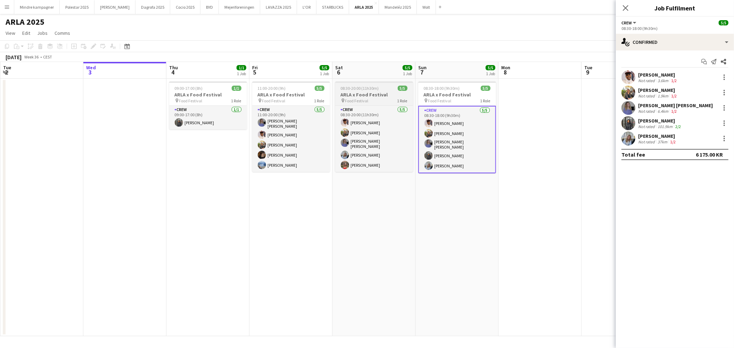
click at [381, 96] on h3 "ARLA x Food Festival" at bounding box center [374, 94] width 78 height 6
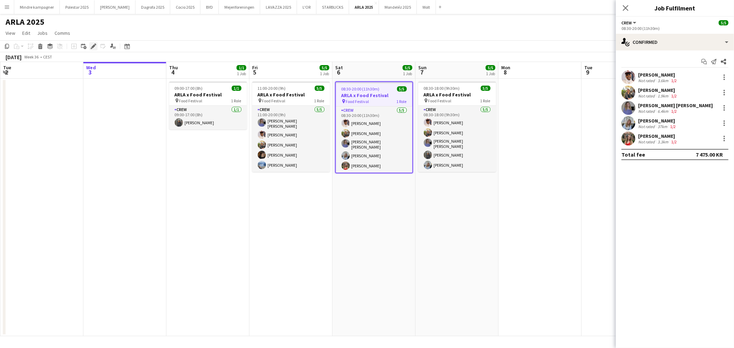
click at [92, 46] on icon at bounding box center [93, 46] width 4 height 4
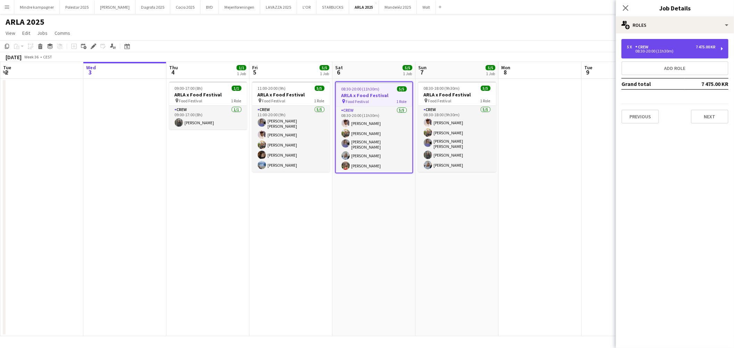
click at [671, 48] on div "5 x Crew 7 475.00 KR" at bounding box center [671, 46] width 89 height 5
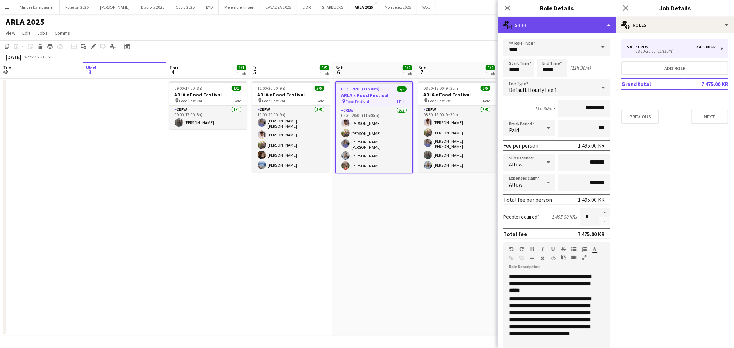
click at [544, 26] on div "multiple-actions-text Shift" at bounding box center [557, 25] width 118 height 17
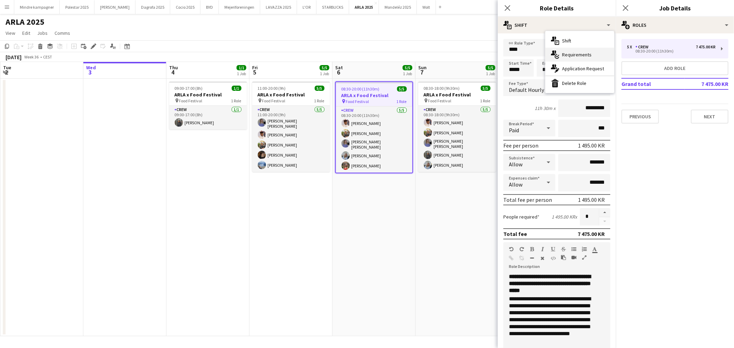
click at [567, 57] on span "Requirements" at bounding box center [577, 54] width 30 height 6
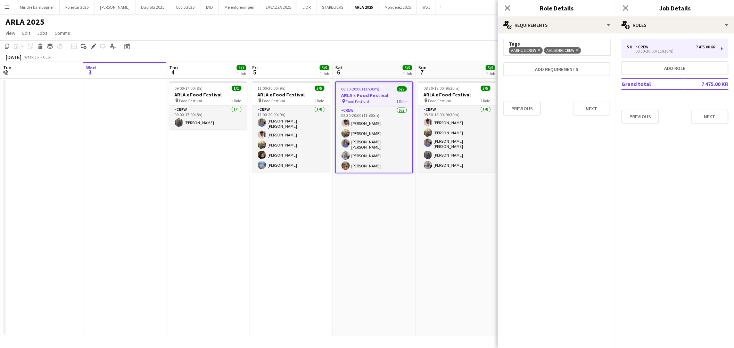
click at [578, 50] on icon "Remove" at bounding box center [577, 50] width 5 height 5
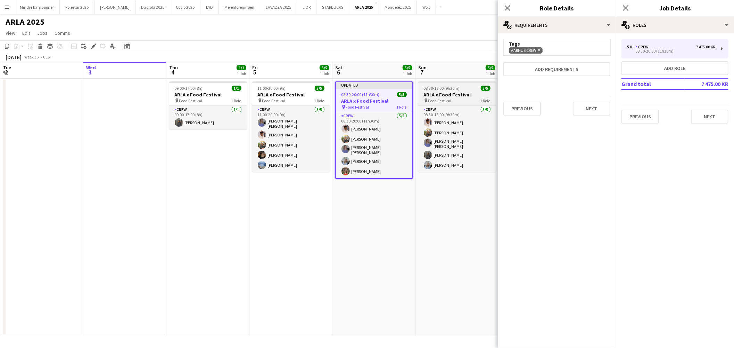
click at [468, 91] on h3 "ARLA x Food Festival" at bounding box center [457, 94] width 78 height 6
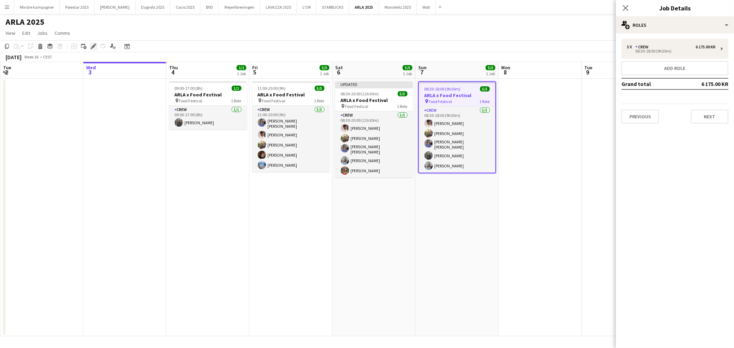
click at [96, 46] on div "Edit" at bounding box center [93, 46] width 8 height 8
click at [665, 44] on div "5 x Crew 6 175.00 KR" at bounding box center [671, 46] width 89 height 5
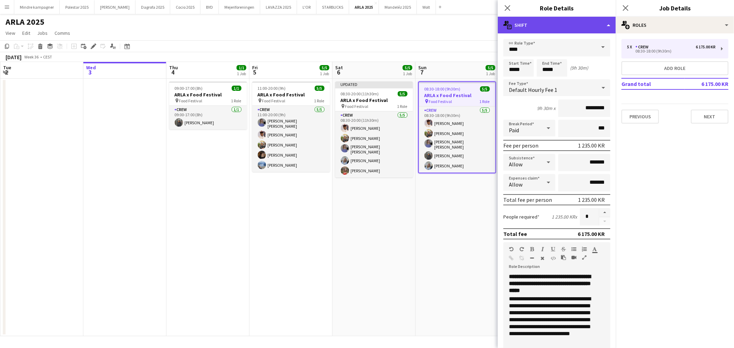
click at [562, 23] on div "multiple-actions-text Shift" at bounding box center [557, 25] width 118 height 17
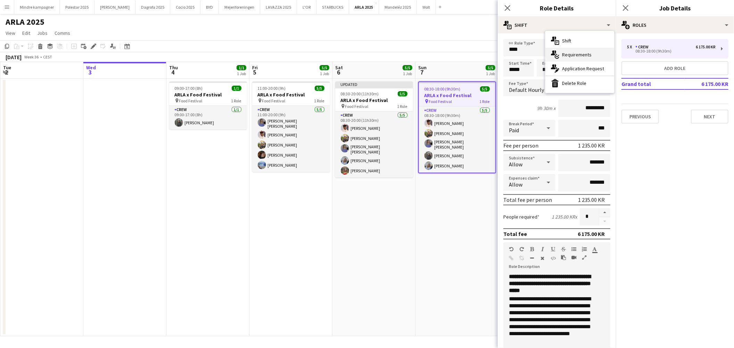
click at [579, 54] on span "Requirements" at bounding box center [577, 54] width 30 height 6
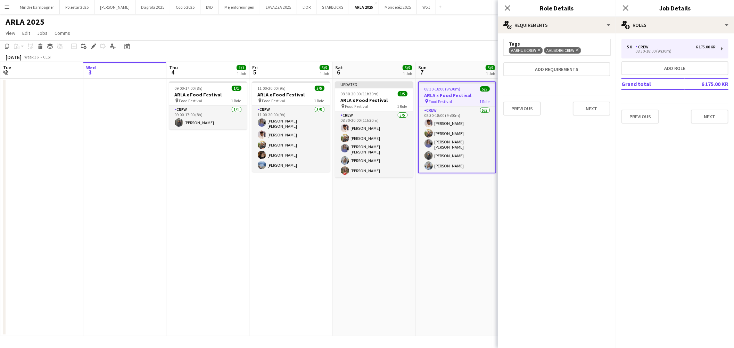
click at [577, 50] on icon "Remove" at bounding box center [577, 50] width 5 height 5
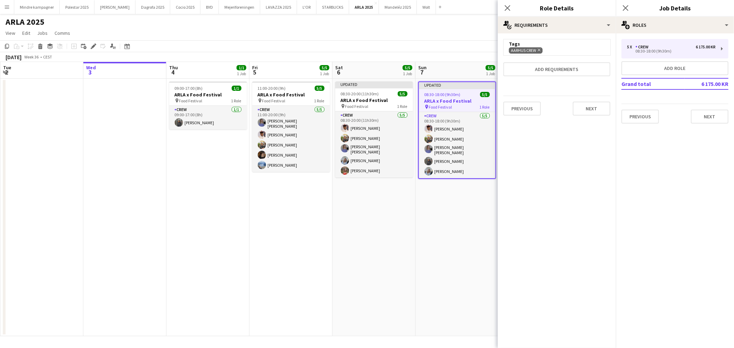
click at [450, 237] on app-date-cell "Updated 08:30-18:00 (9h30m) 5/5 ARLA x Food Festival pin Food Festival 1 Role C…" at bounding box center [457, 207] width 83 height 257
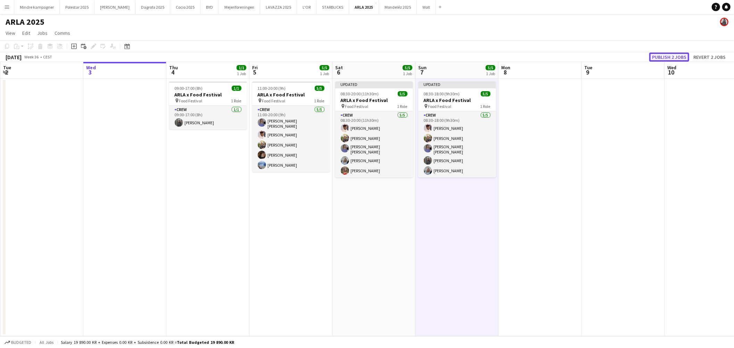
click at [673, 54] on button "Publish 2 jobs" at bounding box center [670, 56] width 40 height 9
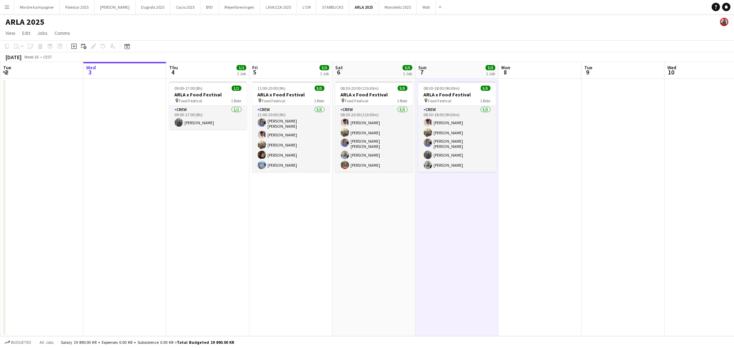
click at [376, 236] on app-date-cell "08:30-20:00 (11h30m) 5/5 [PERSON_NAME] x Food Festival pin Food Festival 1 Role…" at bounding box center [374, 207] width 83 height 257
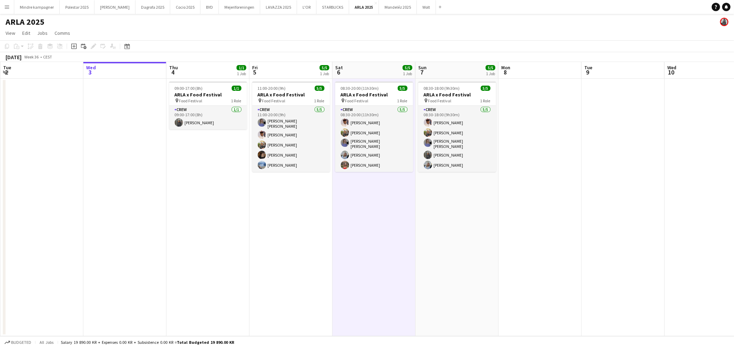
click at [288, 230] on app-date-cell "11:00-20:00 (9h) 5/5 [PERSON_NAME] x Food Festival pin Food Festival 1 Role Cre…" at bounding box center [291, 207] width 83 height 257
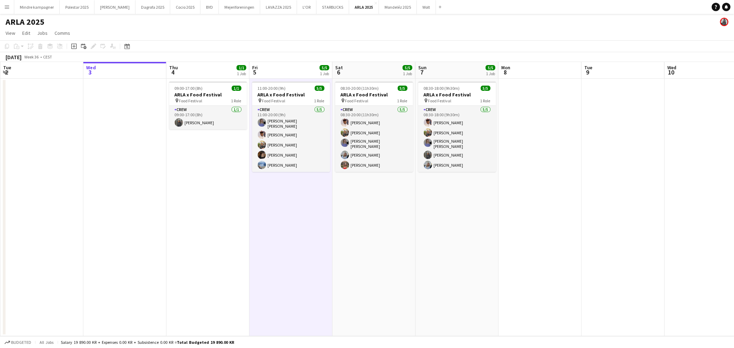
click at [218, 235] on app-date-cell "09:00-17:00 (8h) 1/1 ARLA x Food Festival pin Food Festival 1 Role Crew 1/1 09:…" at bounding box center [207, 207] width 83 height 257
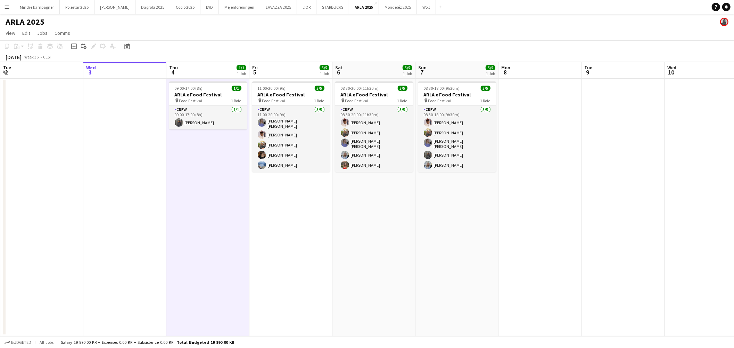
click at [272, 237] on app-date-cell "11:00-20:00 (9h) 5/5 [PERSON_NAME] x Food Festival pin Food Festival 1 Role Cre…" at bounding box center [291, 207] width 83 height 257
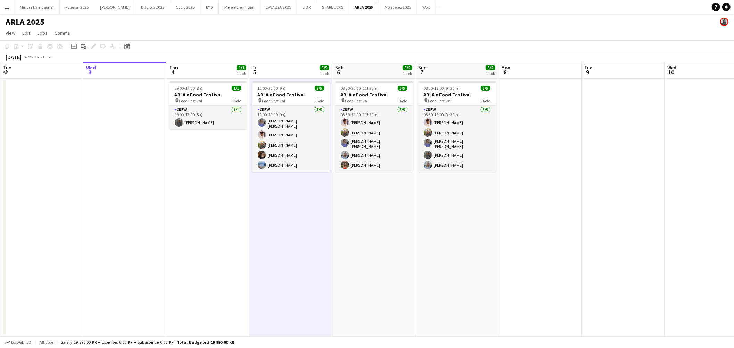
click at [358, 245] on app-date-cell "08:30-20:00 (11h30m) 5/5 [PERSON_NAME] x Food Festival pin Food Festival 1 Role…" at bounding box center [374, 207] width 83 height 257
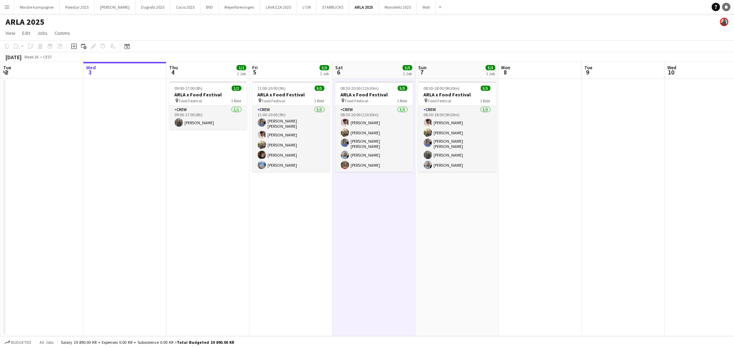
click at [727, 5] on icon "Notifications" at bounding box center [727, 7] width 4 height 4
